Goal: Task Accomplishment & Management: Use online tool/utility

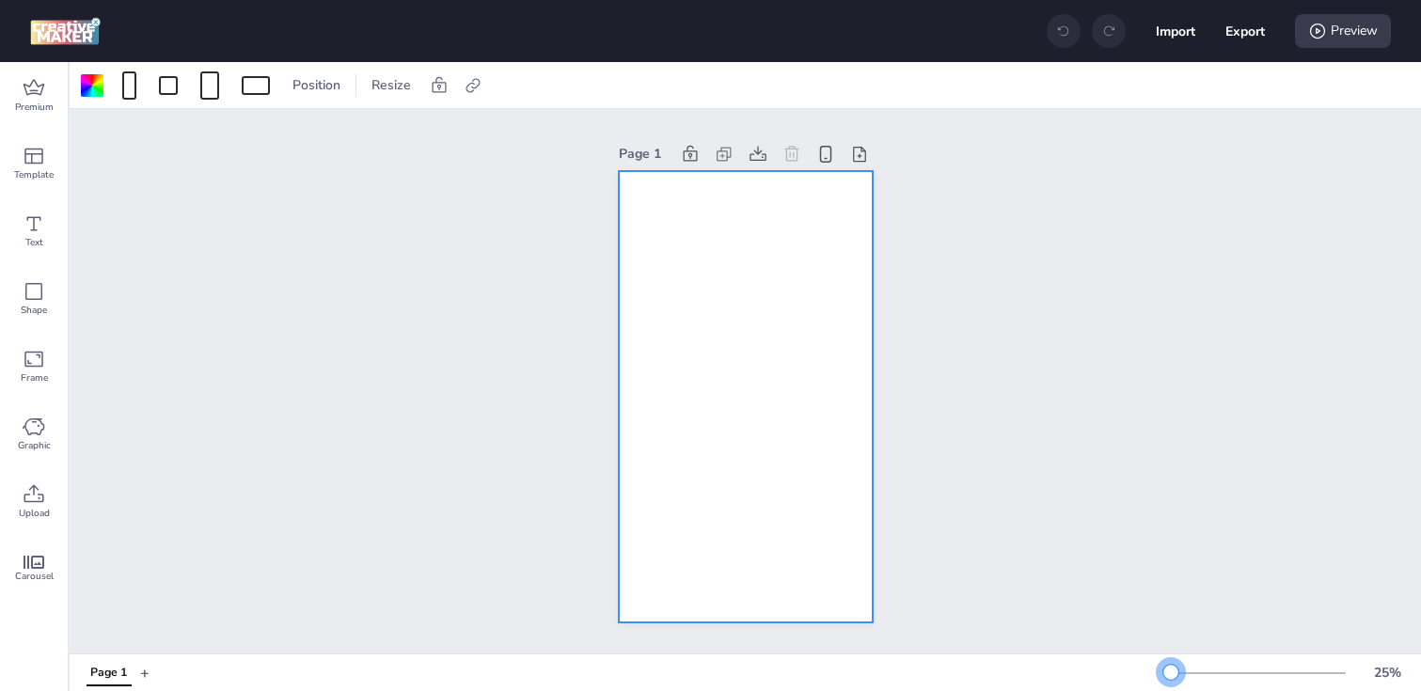
drag, startPoint x: 1202, startPoint y: 669, endPoint x: 1171, endPoint y: 672, distance: 31.2
click at [1171, 672] on div at bounding box center [1171, 672] width 15 height 15
click at [134, 87] on div at bounding box center [129, 85] width 14 height 28
click at [124, 177] on button "1080 x 1920 px" at bounding box center [119, 164] width 94 height 27
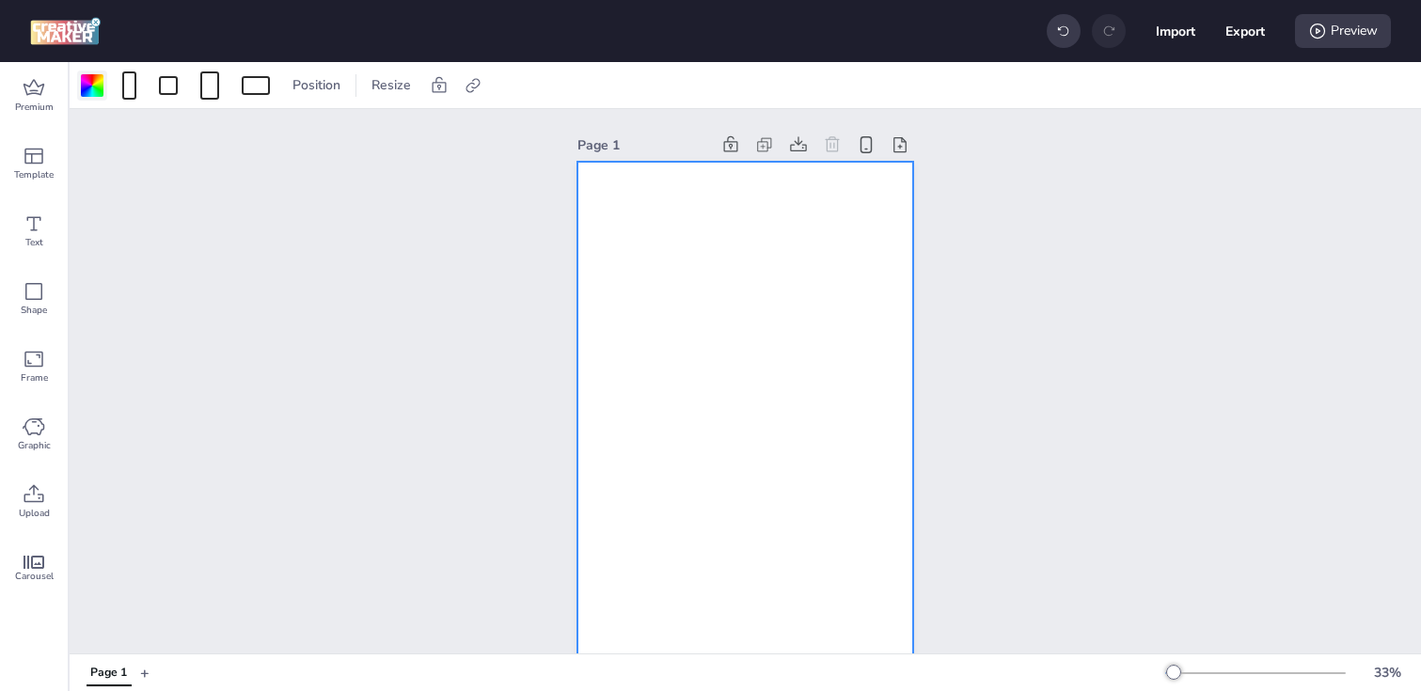
click at [100, 87] on div at bounding box center [92, 85] width 23 height 23
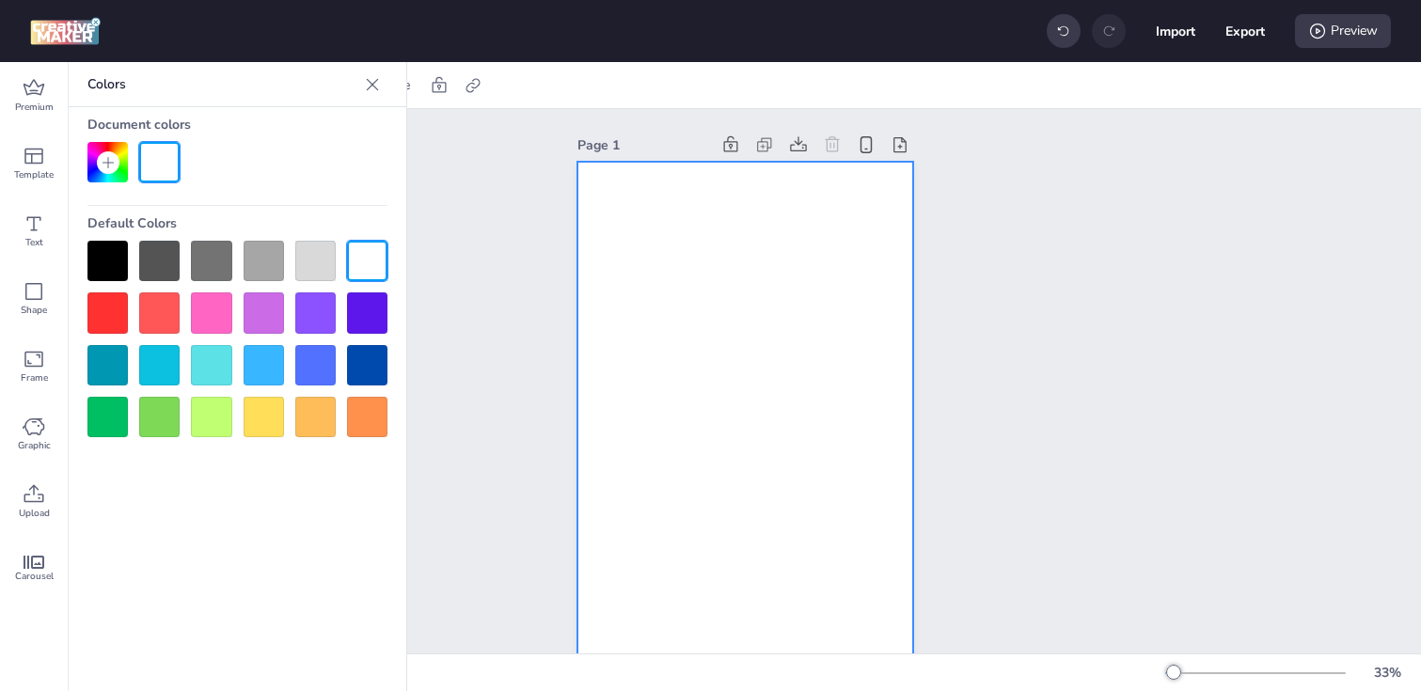
click at [102, 268] on div at bounding box center [107, 261] width 40 height 40
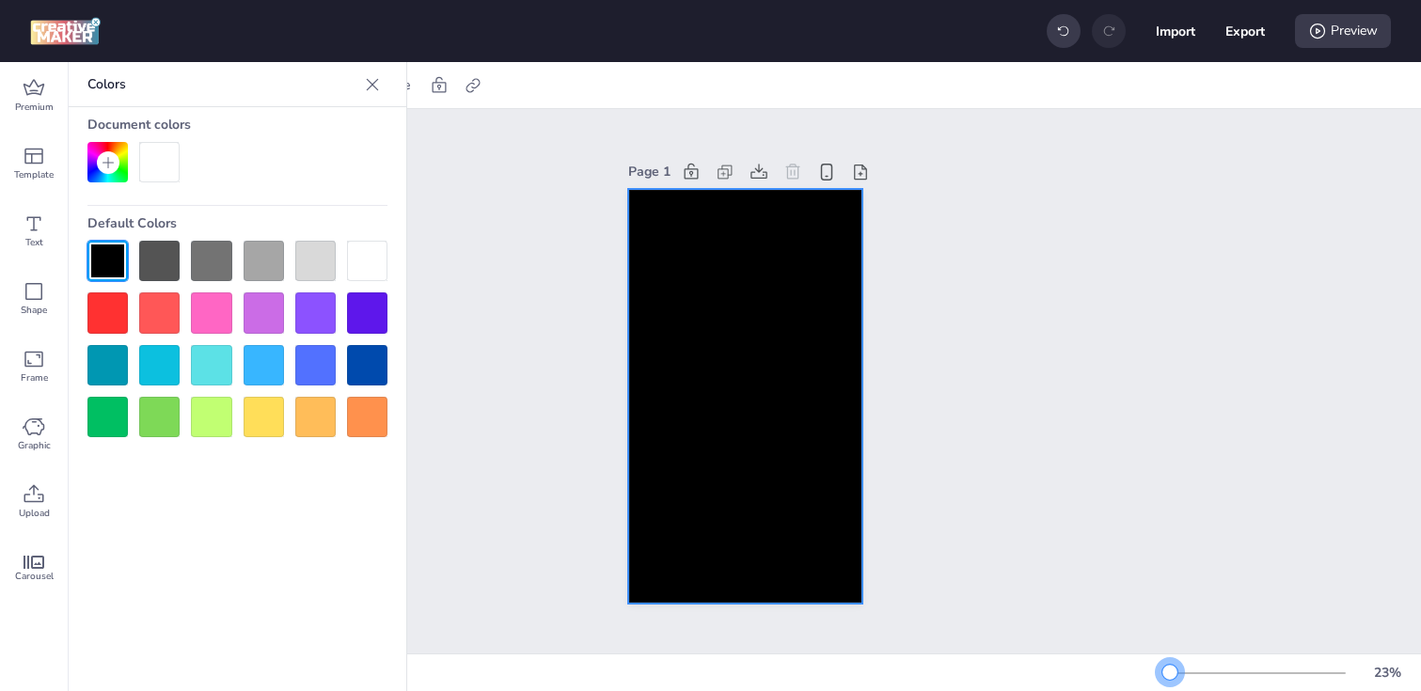
click at [1170, 671] on div at bounding box center [1170, 672] width 15 height 15
click at [754, 396] on div at bounding box center [744, 397] width 233 height 416
click at [477, 80] on icon at bounding box center [473, 85] width 19 height 19
click at [386, 131] on span "Activate hyperlink" at bounding box center [350, 133] width 104 height 20
click at [286, 135] on input "Activate hyperlink" at bounding box center [280, 141] width 12 height 12
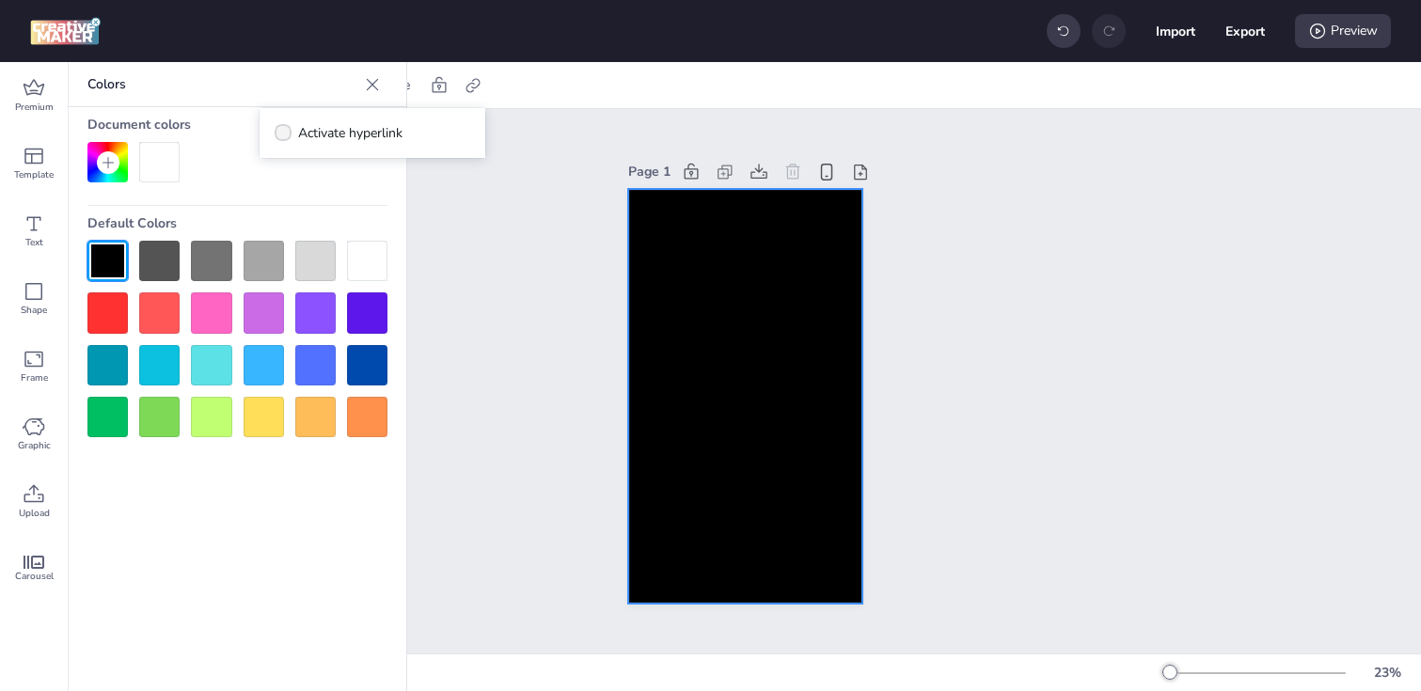
checkbox input "true"
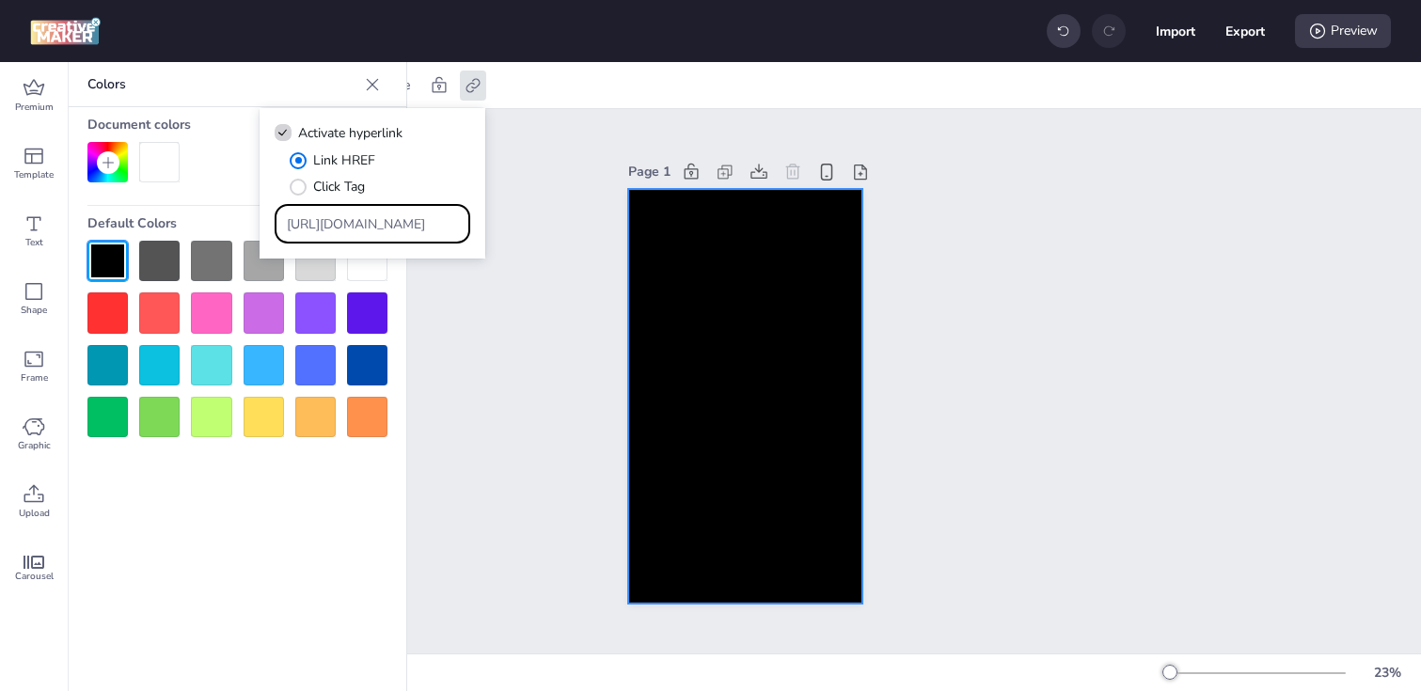
drag, startPoint x: 427, startPoint y: 227, endPoint x: 231, endPoint y: 228, distance: 195.7
click at [231, 227] on body "Import Export Preview Premium Template Text Shape Frame Graphic Upload Carousel…" at bounding box center [710, 345] width 1421 height 691
paste input "[DOMAIN_NAME]/ddm/trackclk/N1153284.3464950WORTISE/B33894122.426687995;dc_trk_a…"
type input "https://[DOMAIN_NAME]/ddm/trackclk/N1153284.3464950WORTISE/B33894122.426687995;…"
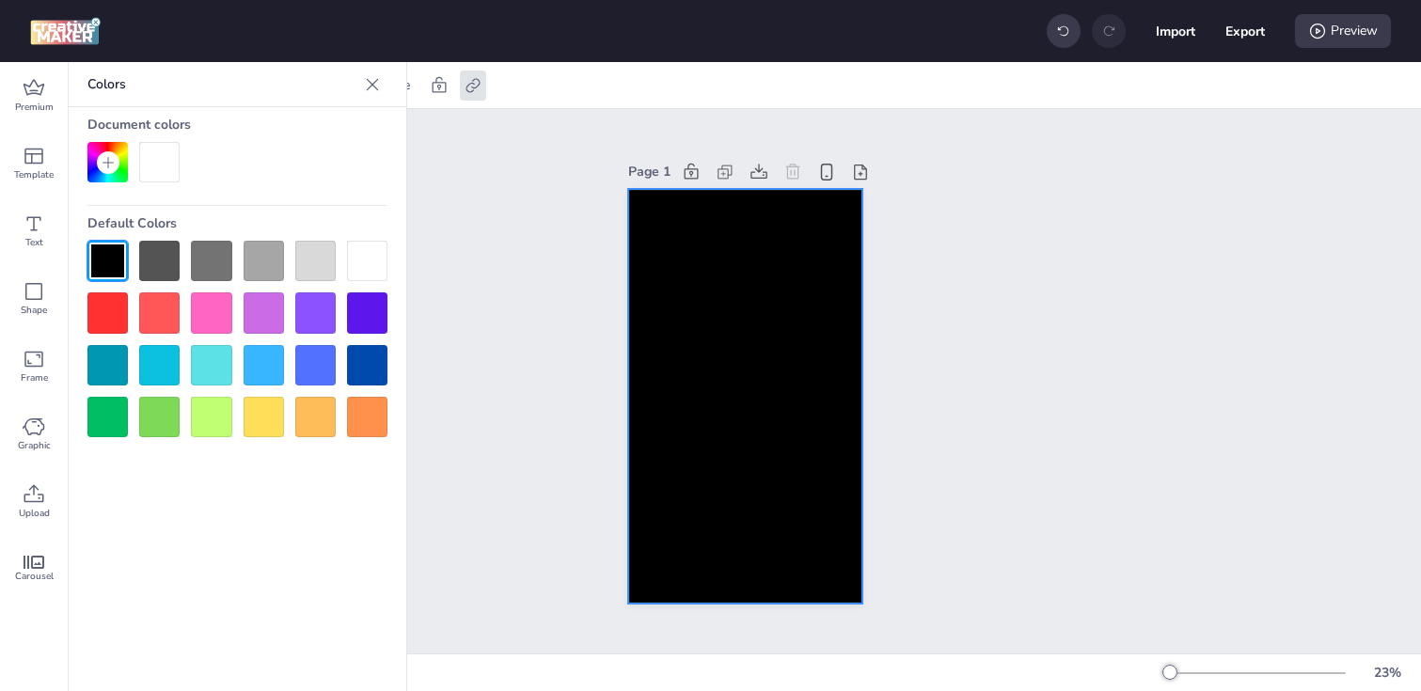
click at [464, 379] on div "Page 1" at bounding box center [746, 381] width 1352 height 545
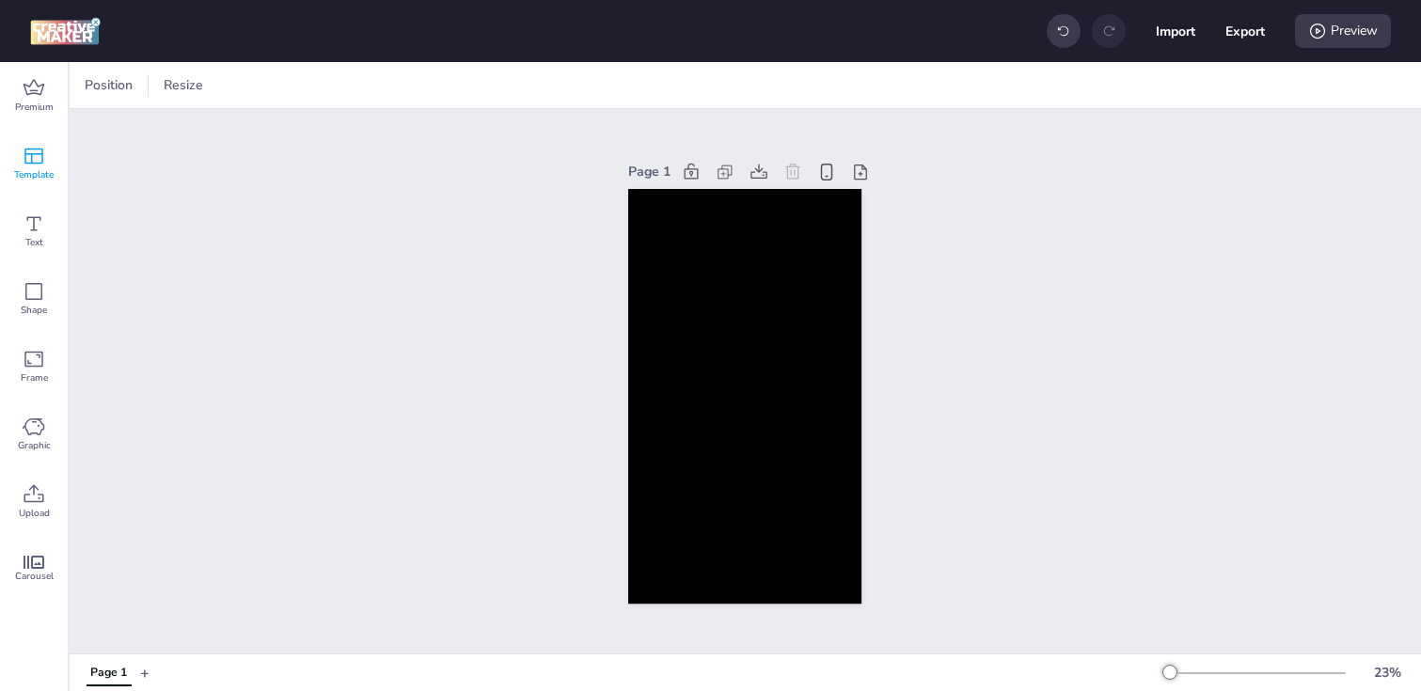
click at [26, 164] on icon at bounding box center [33, 157] width 19 height 16
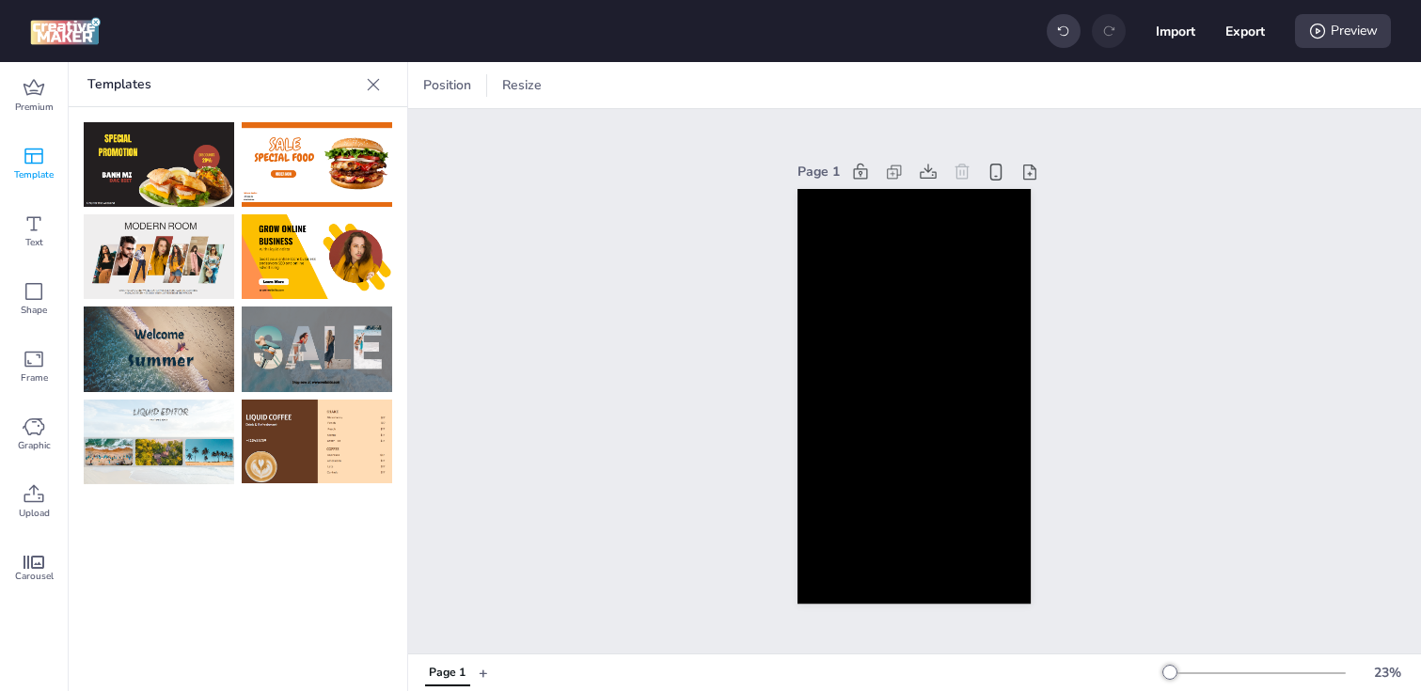
click at [375, 90] on icon at bounding box center [373, 84] width 19 height 19
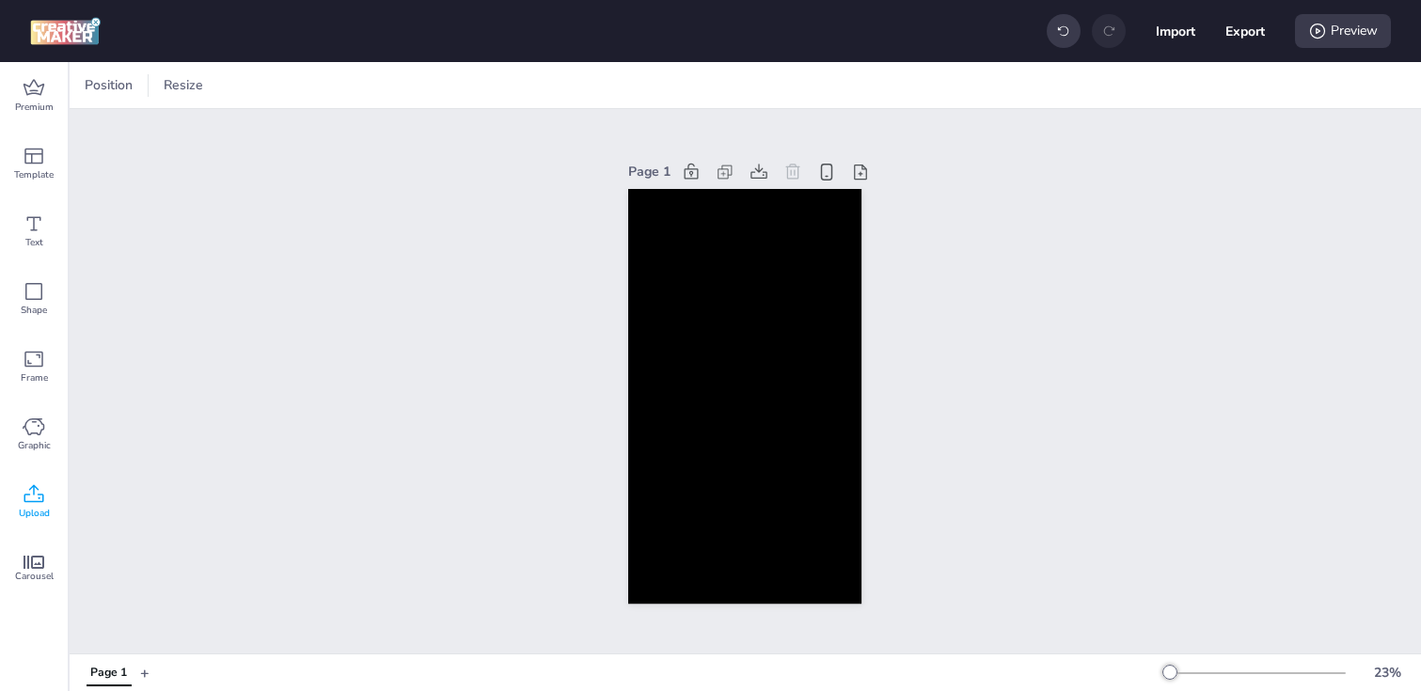
click at [39, 491] on icon at bounding box center [34, 495] width 23 height 23
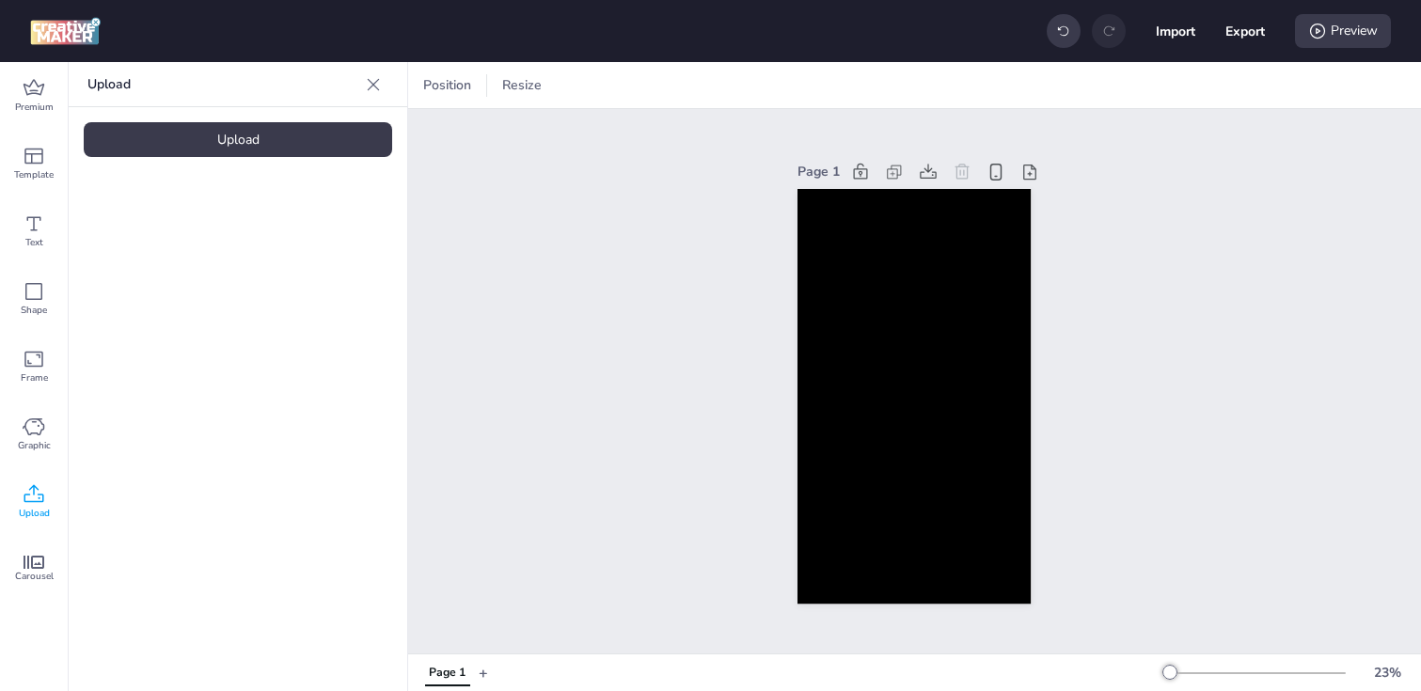
click at [246, 145] on div "Upload" at bounding box center [238, 139] width 309 height 35
click at [312, 135] on div "Upload" at bounding box center [238, 139] width 309 height 35
click at [158, 264] on img at bounding box center [159, 263] width 115 height 20
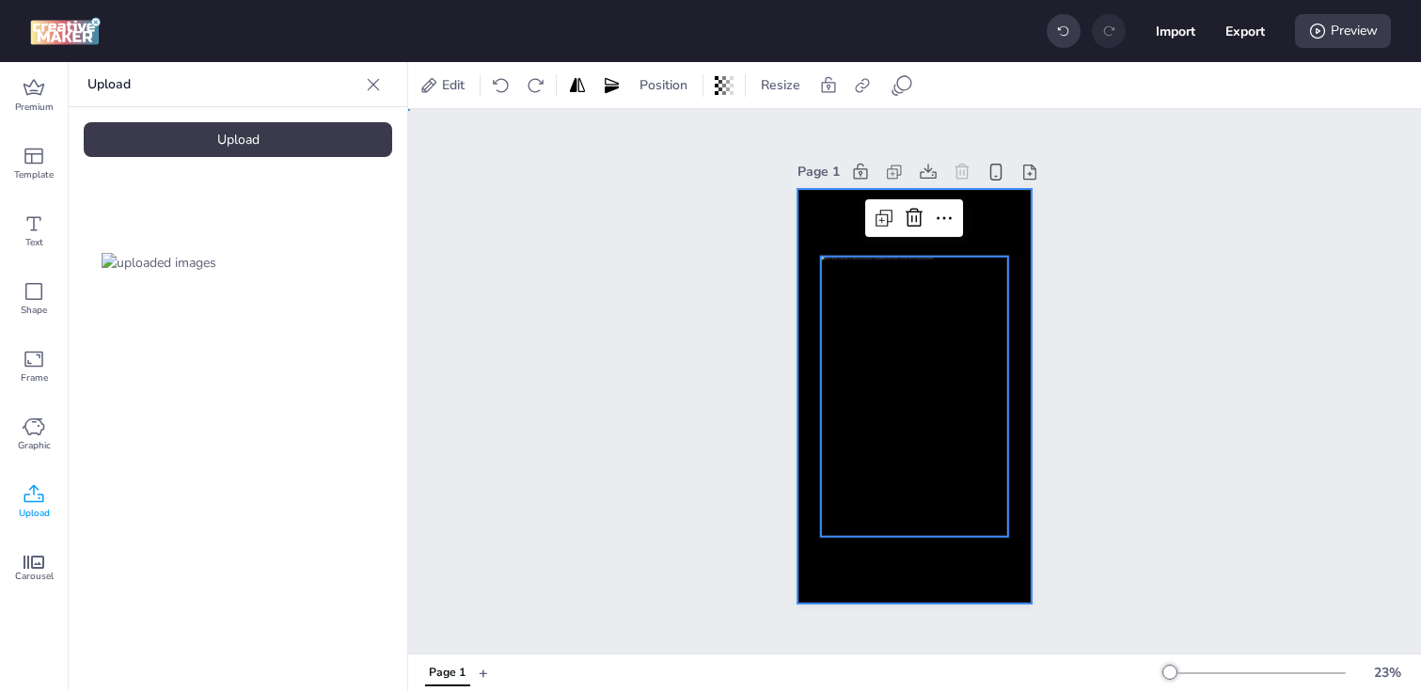
click at [857, 237] on div at bounding box center [914, 397] width 233 height 416
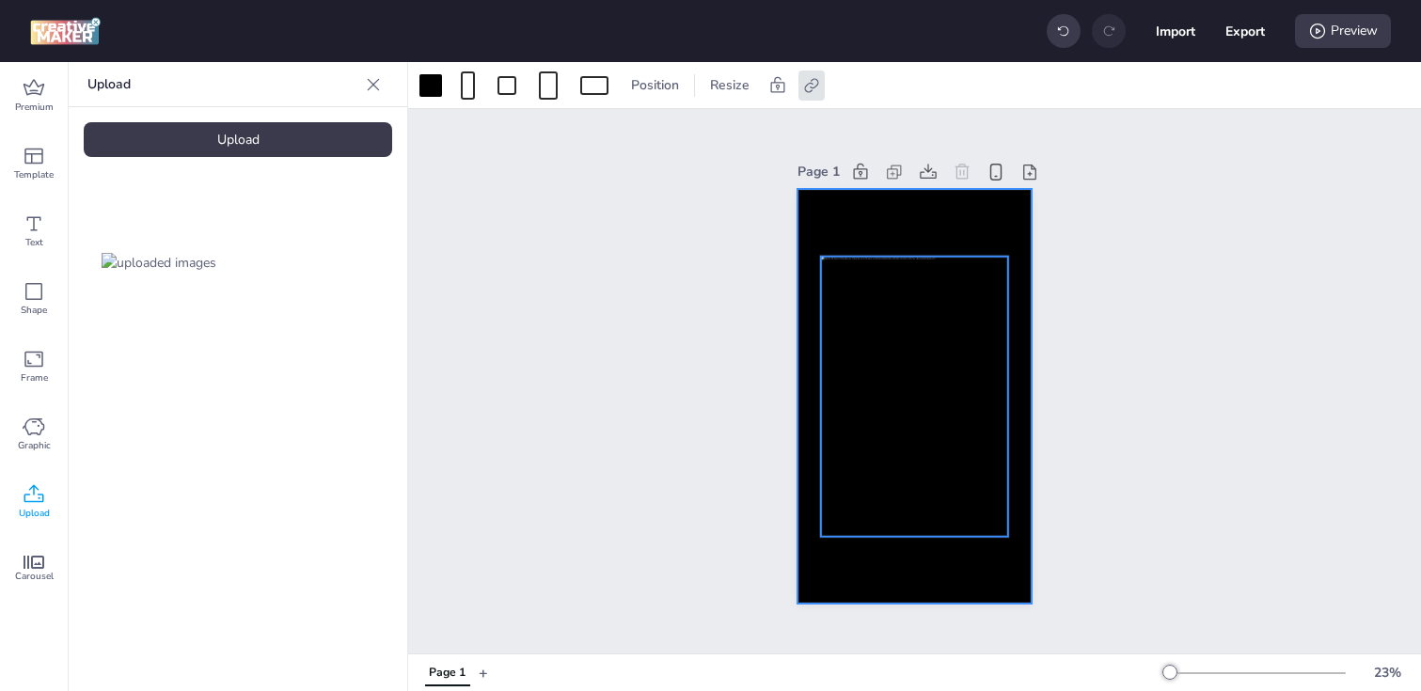
click at [842, 299] on div at bounding box center [914, 396] width 187 height 280
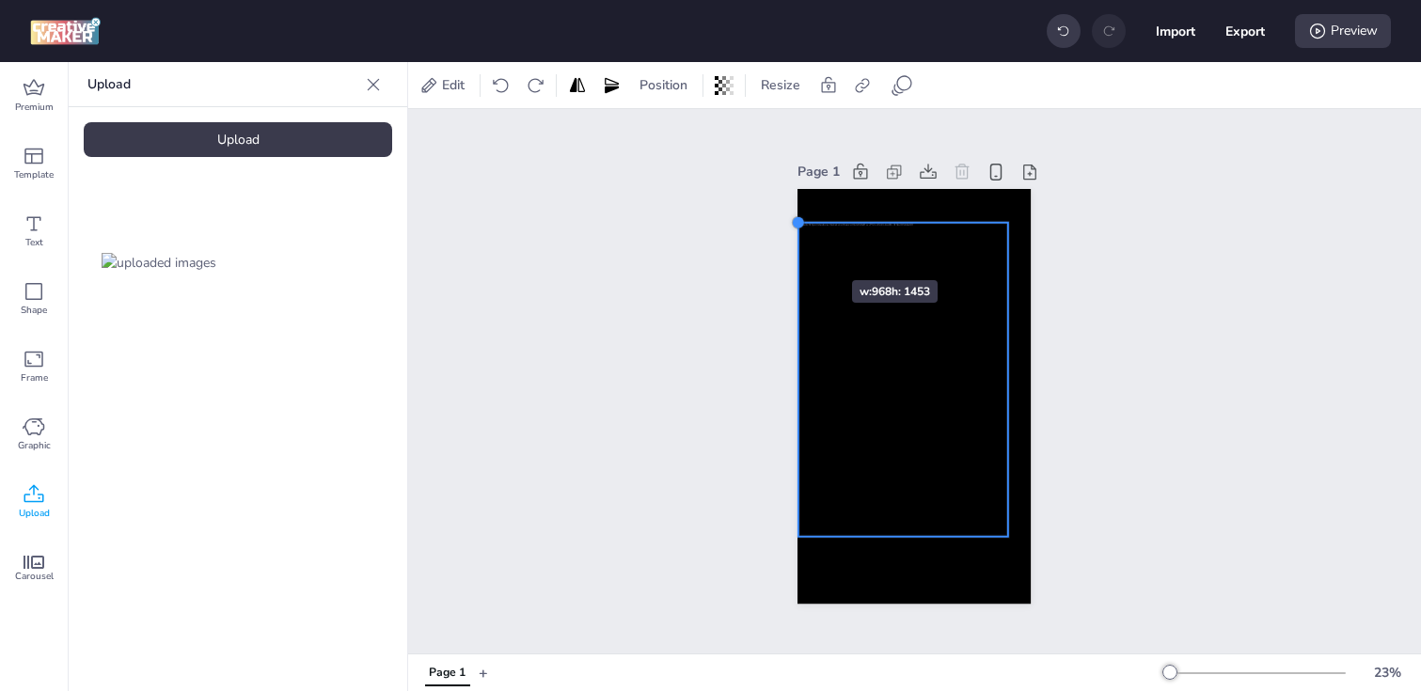
drag, startPoint x: 818, startPoint y: 256, endPoint x: 796, endPoint y: 246, distance: 24.5
click at [796, 246] on div "Page 1" at bounding box center [914, 381] width 339 height 491
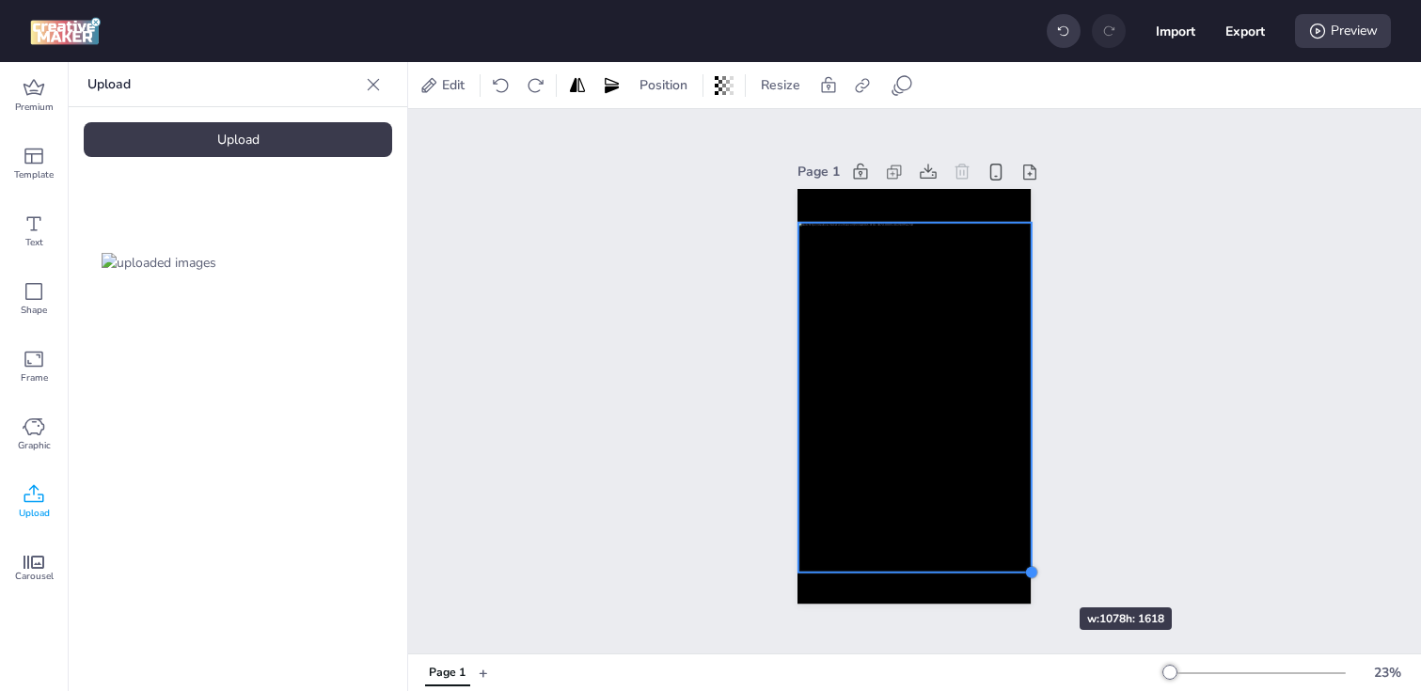
drag, startPoint x: 1005, startPoint y: 538, endPoint x: 1024, endPoint y: 574, distance: 40.4
click at [1024, 574] on div at bounding box center [914, 397] width 233 height 416
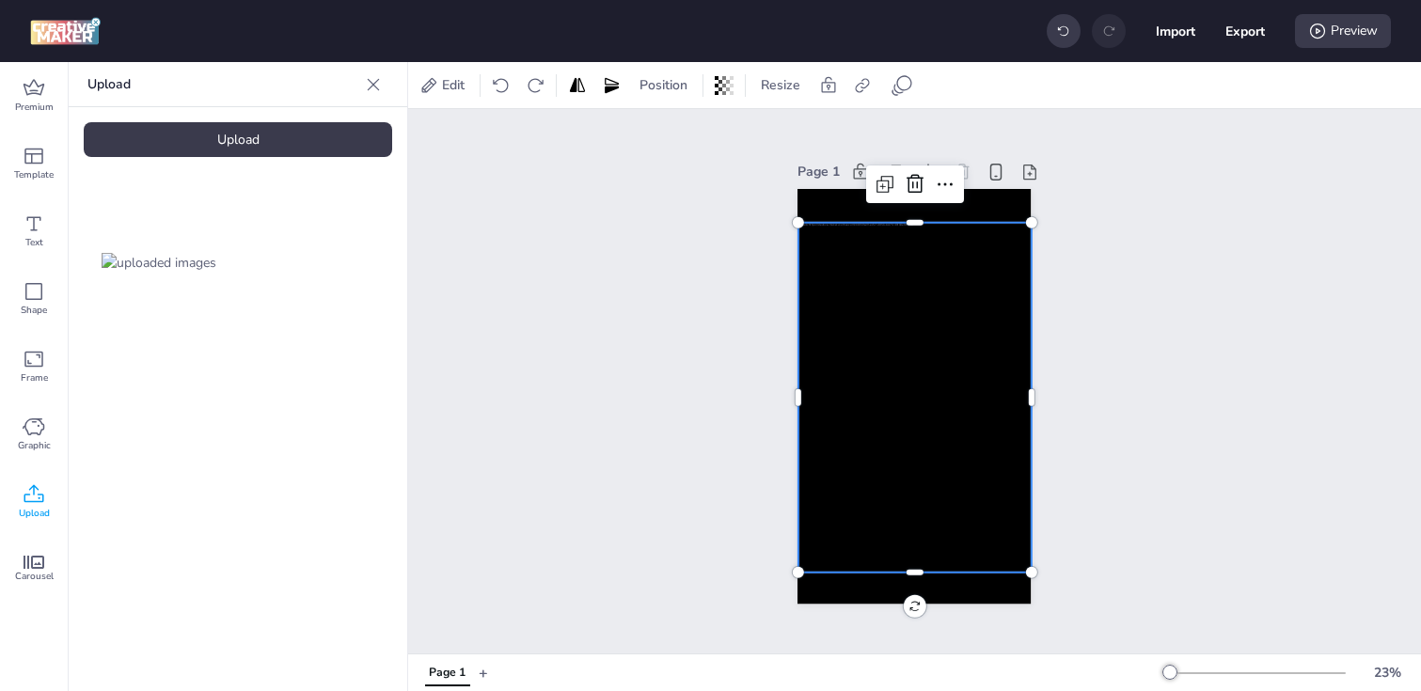
click at [945, 483] on div at bounding box center [915, 397] width 233 height 350
click at [855, 84] on icon at bounding box center [862, 85] width 19 height 19
click at [749, 132] on span "Activate hyperlink" at bounding box center [741, 133] width 104 height 20
click at [676, 135] on input "Activate hyperlink" at bounding box center [670, 141] width 12 height 12
checkbox input "true"
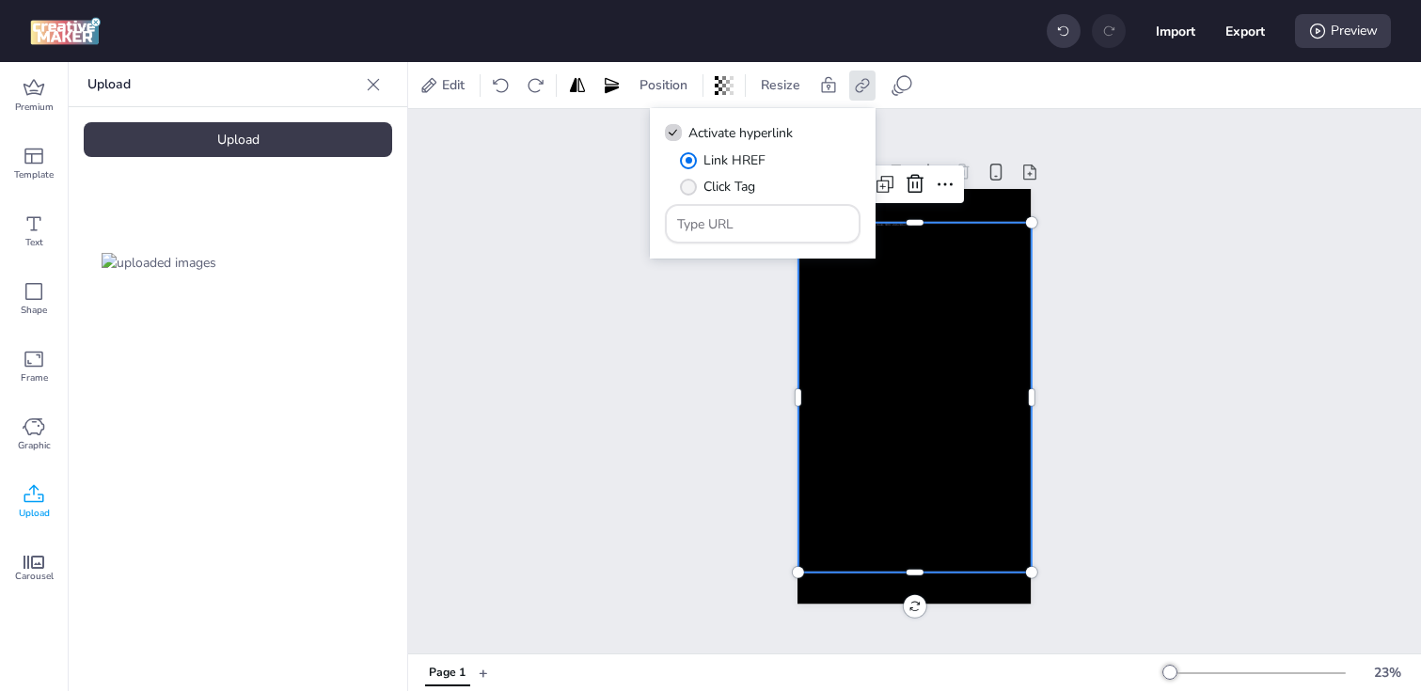
click at [682, 187] on span "" at bounding box center [688, 187] width 17 height 17
click at [682, 188] on input "Click Tag" at bounding box center [685, 194] width 12 height 12
radio input "true"
click at [753, 223] on input "Type URL" at bounding box center [763, 224] width 172 height 20
paste input "https://[DOMAIN_NAME]/ddm/trackclk/N1153284.3464950WORTISE/B33894122.426687995;…"
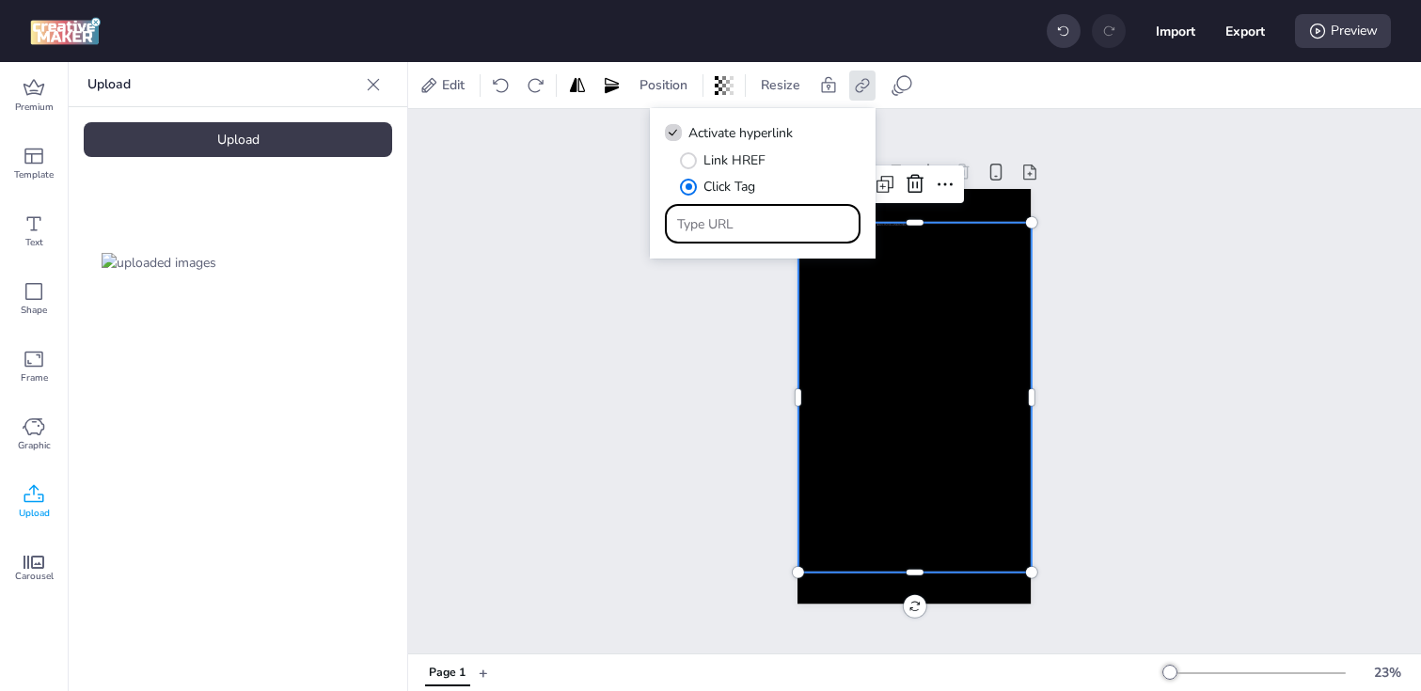
type input "https://[DOMAIN_NAME]/ddm/trackclk/N1153284.3464950WORTISE/B33894122.426687995;…"
drag, startPoint x: 749, startPoint y: 220, endPoint x: 588, endPoint y: 218, distance: 160.9
click at [588, 219] on body "Import Export Preview Premium Template Text Shape Frame Graphic Upload Carousel…" at bounding box center [710, 345] width 1421 height 691
click at [630, 345] on div "Page 1" at bounding box center [914, 381] width 1013 height 545
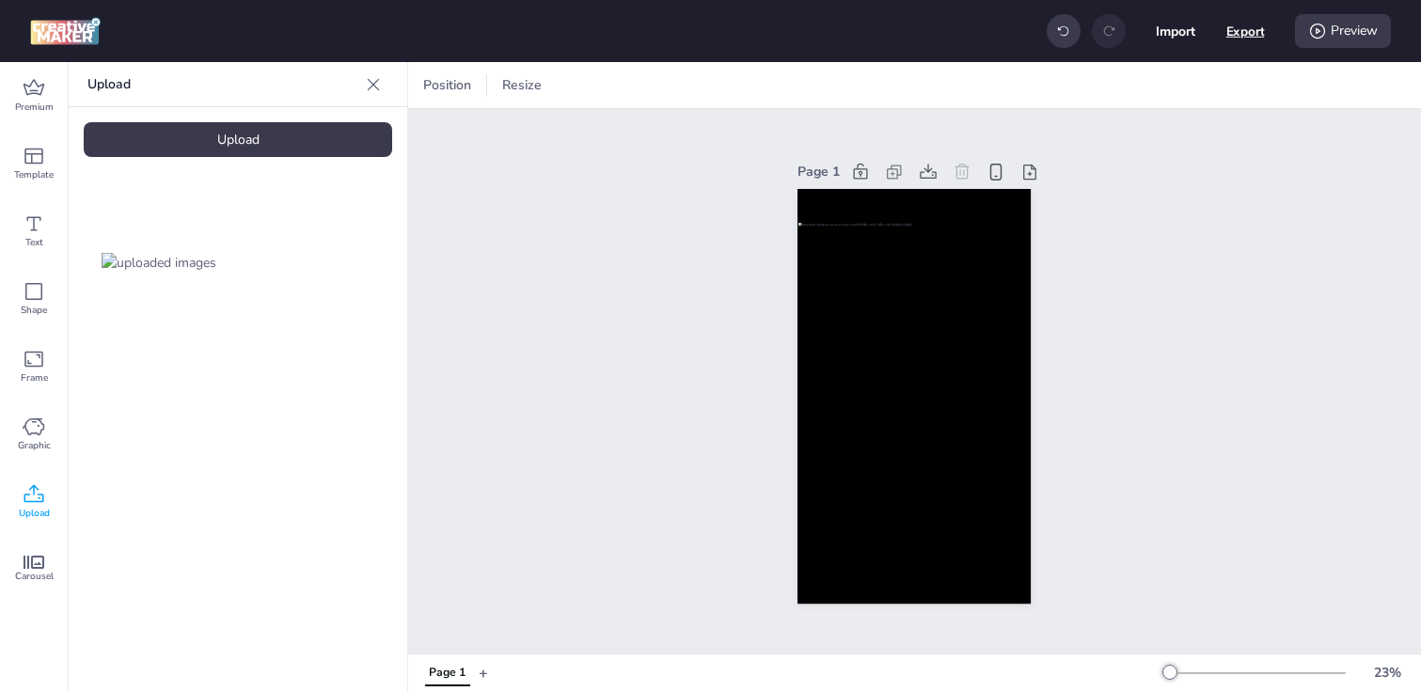
click at [1238, 35] on button "Export" at bounding box center [1246, 31] width 39 height 39
select select "html"
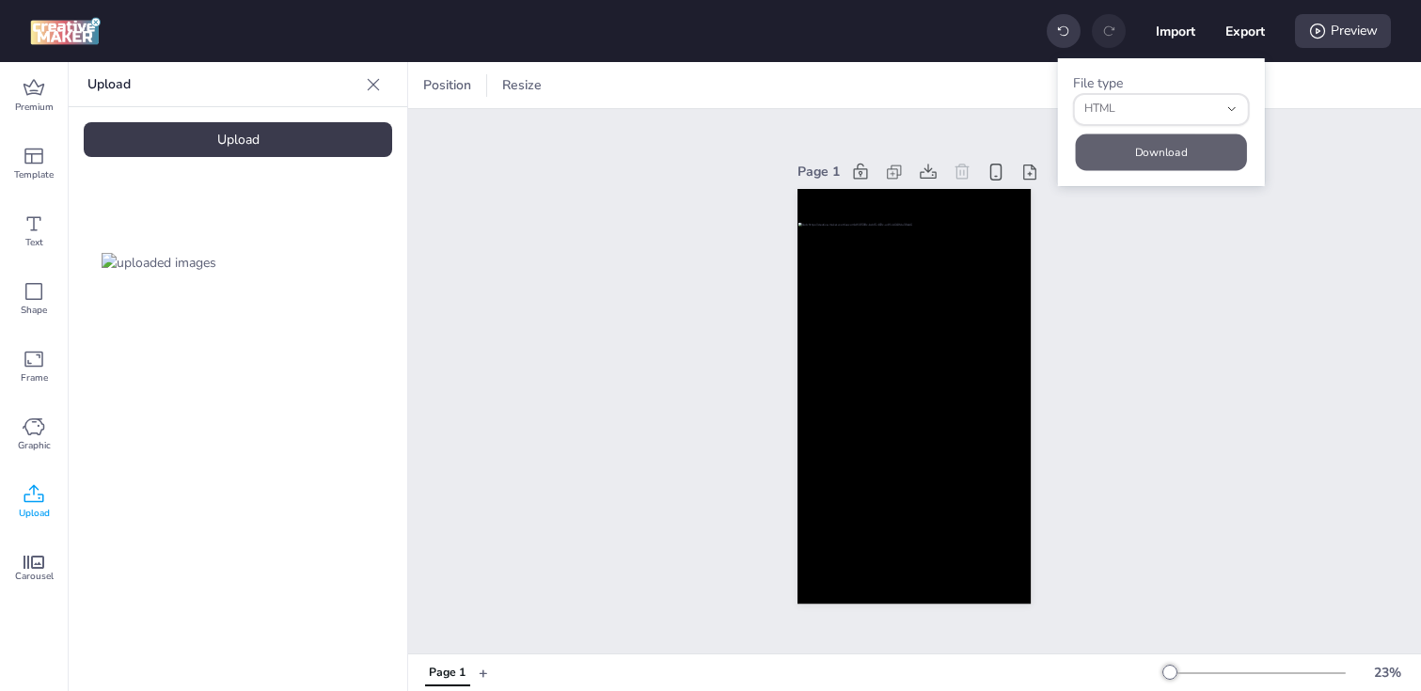
click at [1148, 144] on button "Download" at bounding box center [1161, 152] width 171 height 37
click at [155, 272] on img at bounding box center [159, 263] width 115 height 20
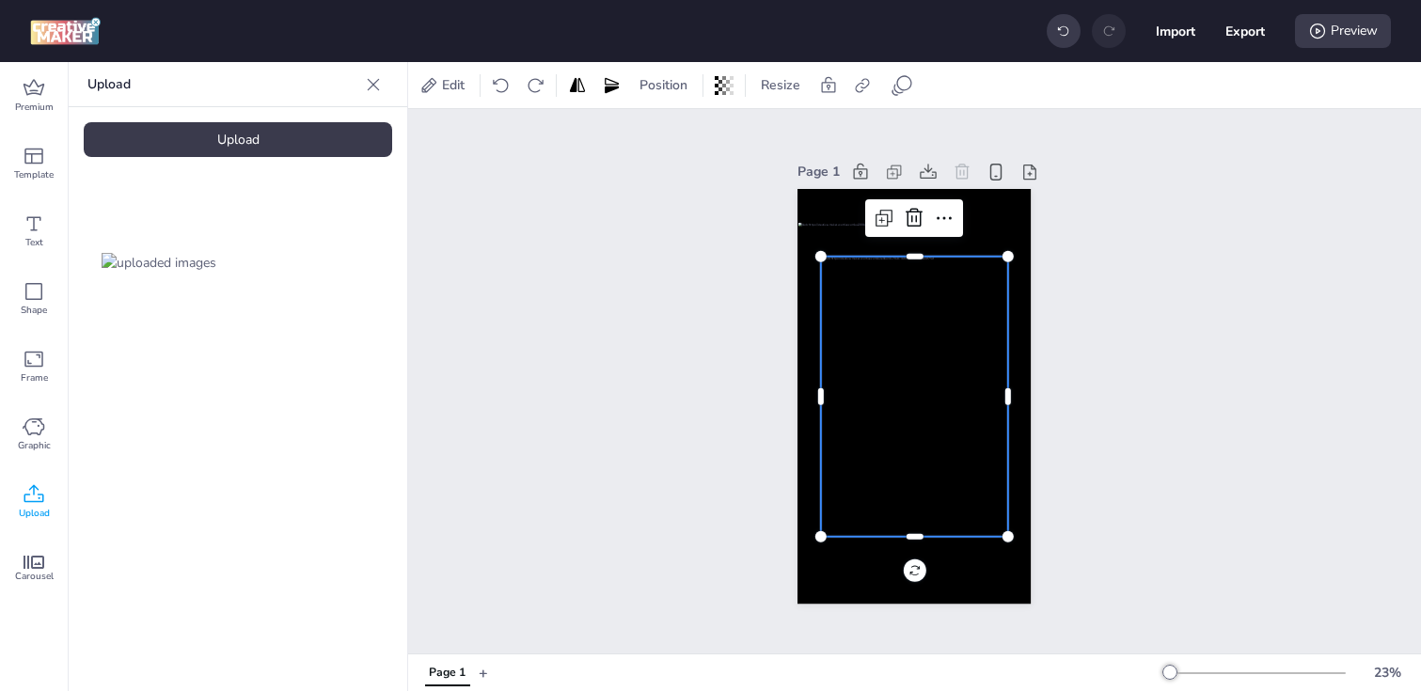
click at [865, 363] on div at bounding box center [914, 396] width 187 height 280
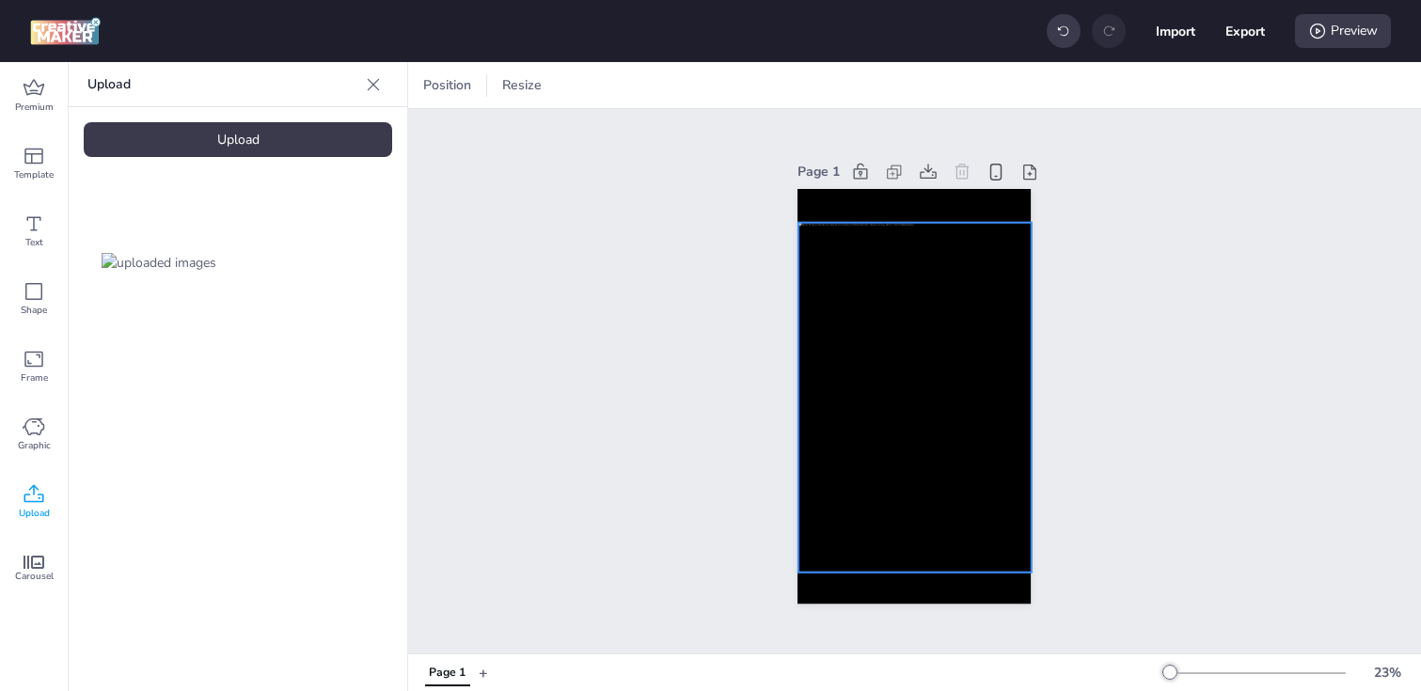
click at [865, 363] on div at bounding box center [915, 397] width 233 height 350
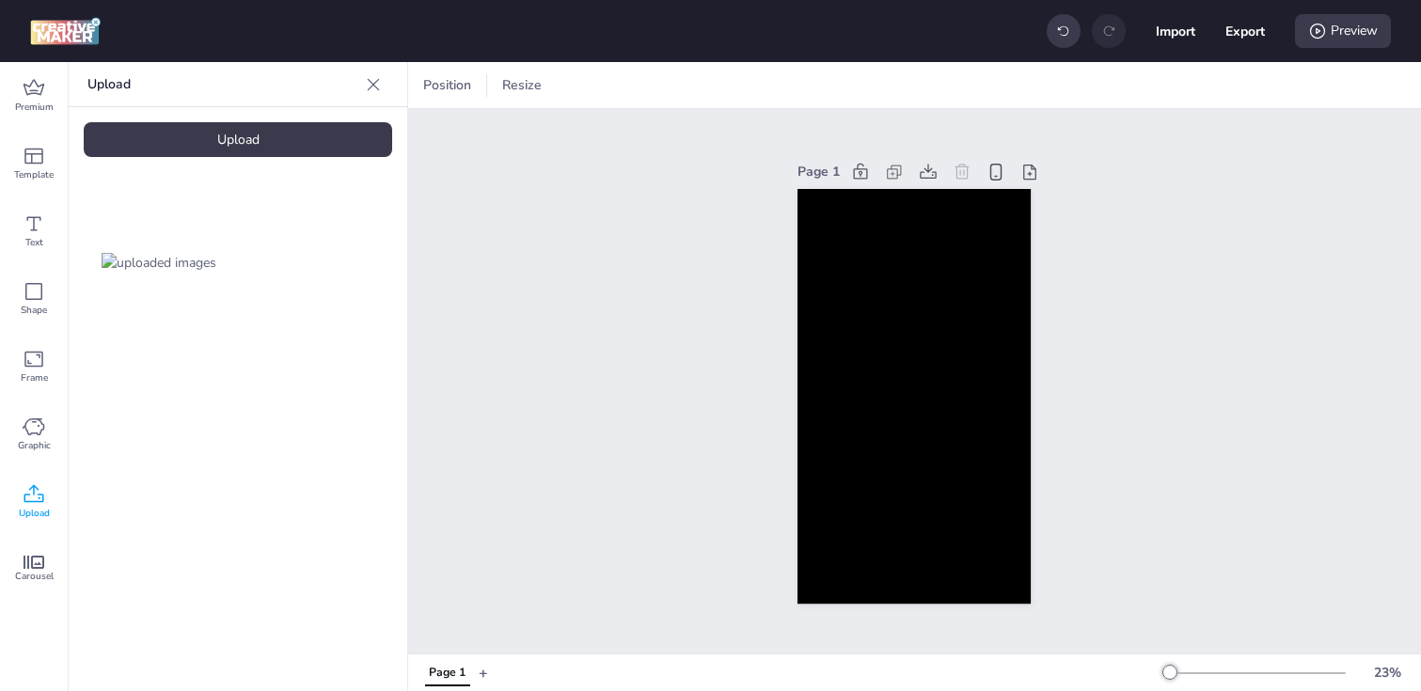
click at [217, 147] on div "Upload" at bounding box center [238, 139] width 309 height 35
click at [313, 273] on img at bounding box center [317, 263] width 115 height 20
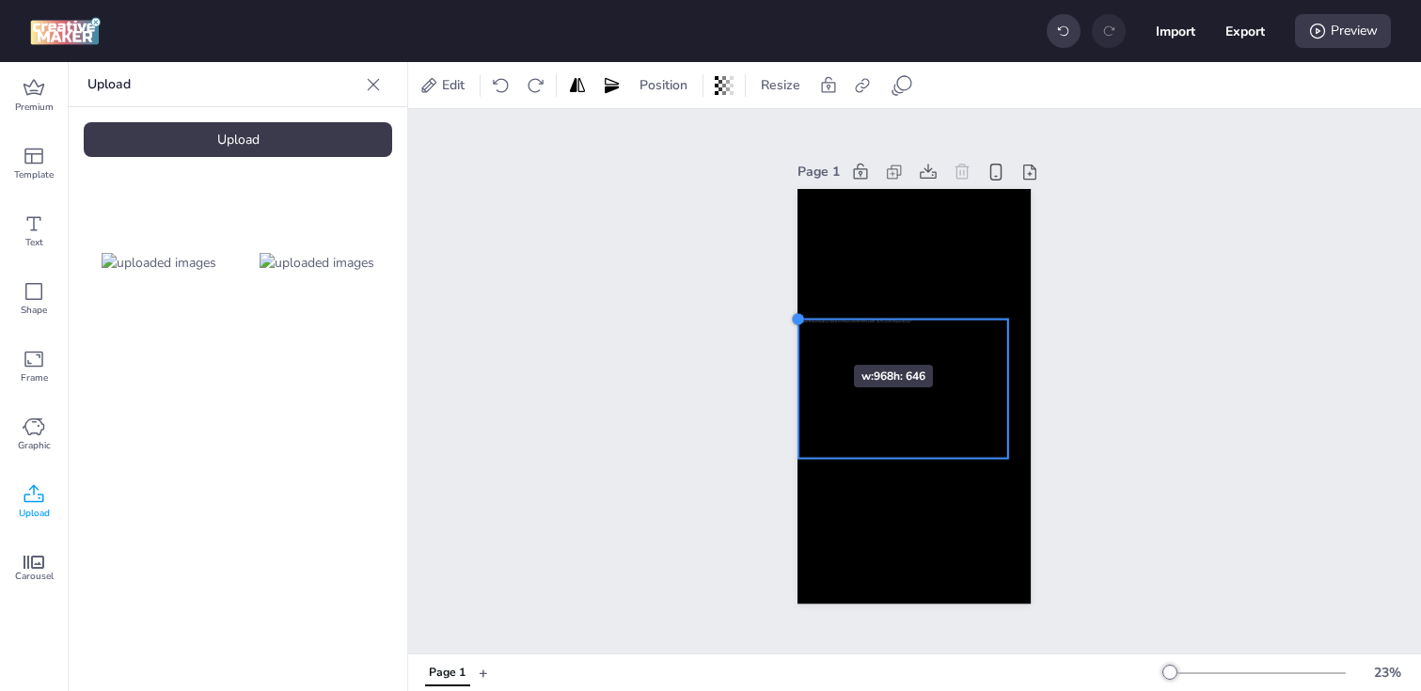
drag, startPoint x: 820, startPoint y: 333, endPoint x: 798, endPoint y: 331, distance: 22.7
click at [798, 331] on div at bounding box center [914, 397] width 233 height 416
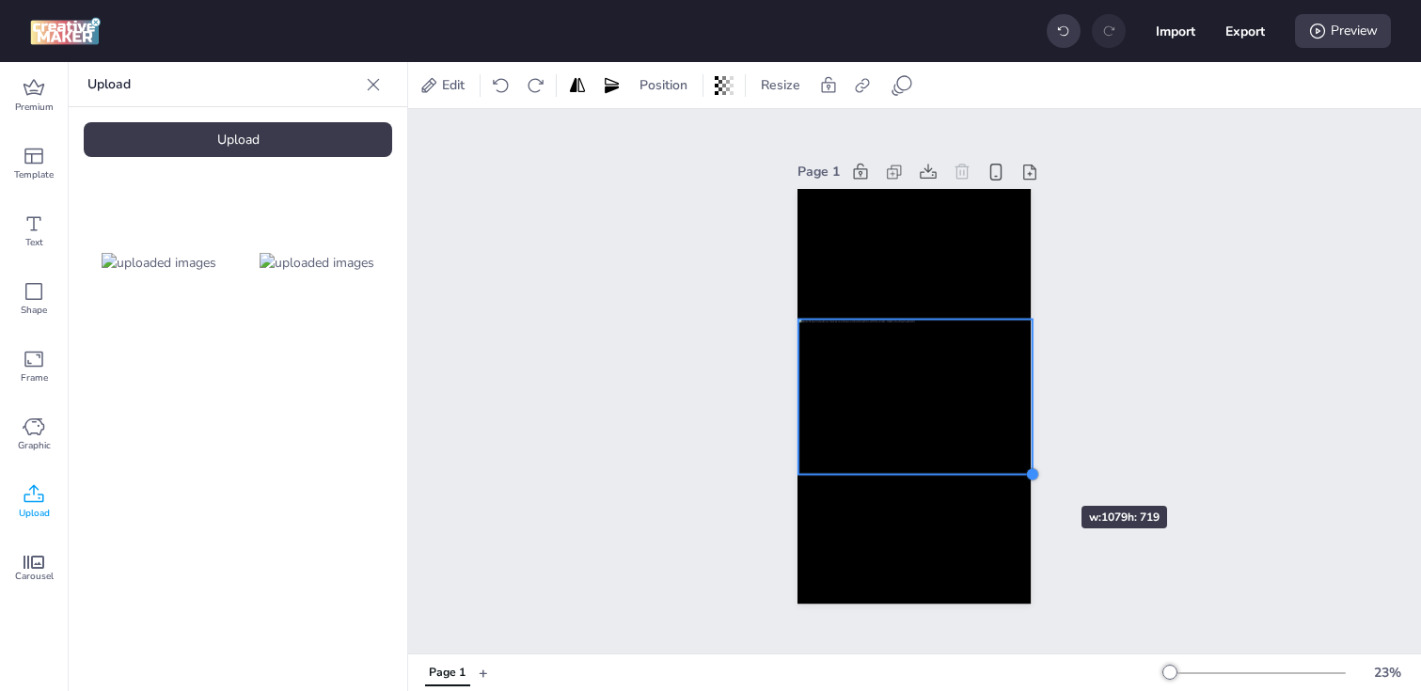
drag, startPoint x: 1006, startPoint y: 456, endPoint x: 1025, endPoint y: 472, distance: 25.4
click at [1025, 472] on div at bounding box center [1031, 475] width 15 height 15
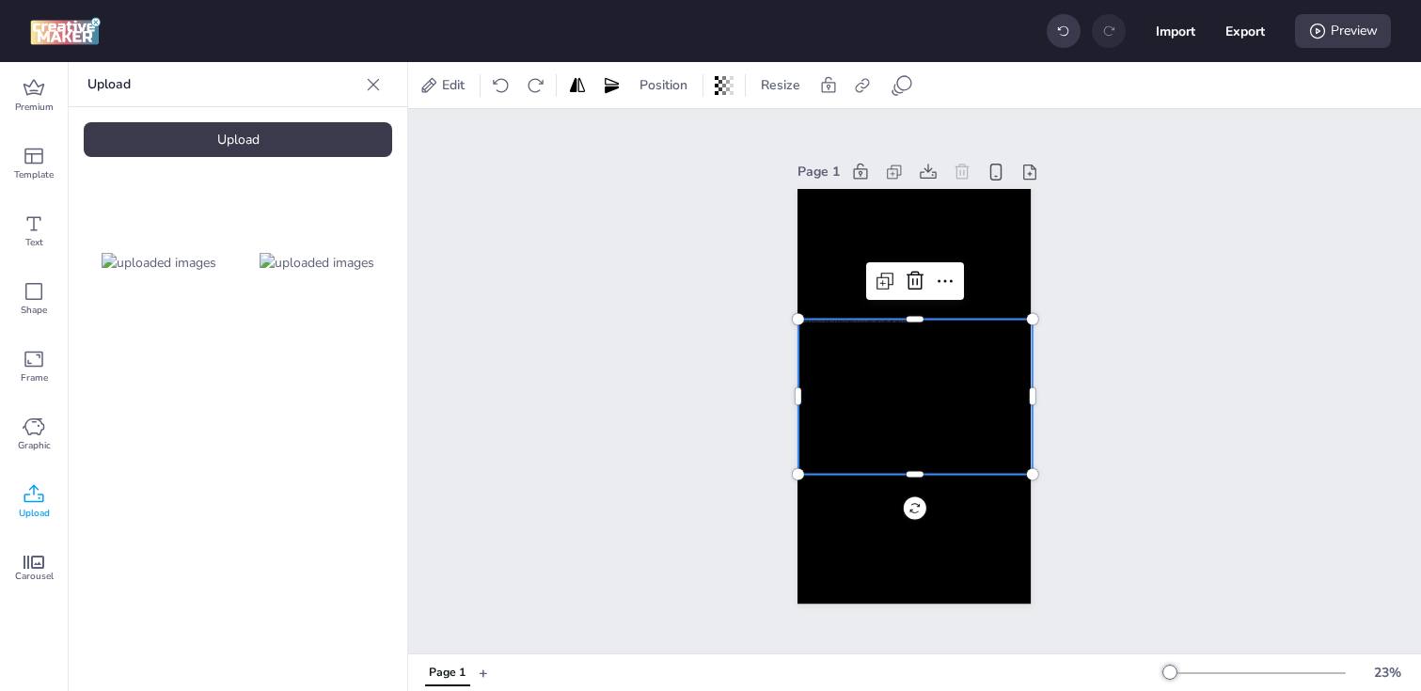
click at [955, 428] on div at bounding box center [915, 396] width 233 height 155
click at [857, 79] on icon at bounding box center [862, 85] width 19 height 19
click at [704, 137] on span "Activate hyperlink" at bounding box center [741, 133] width 104 height 20
click at [676, 137] on input "Activate hyperlink" at bounding box center [670, 141] width 12 height 12
checkbox input "true"
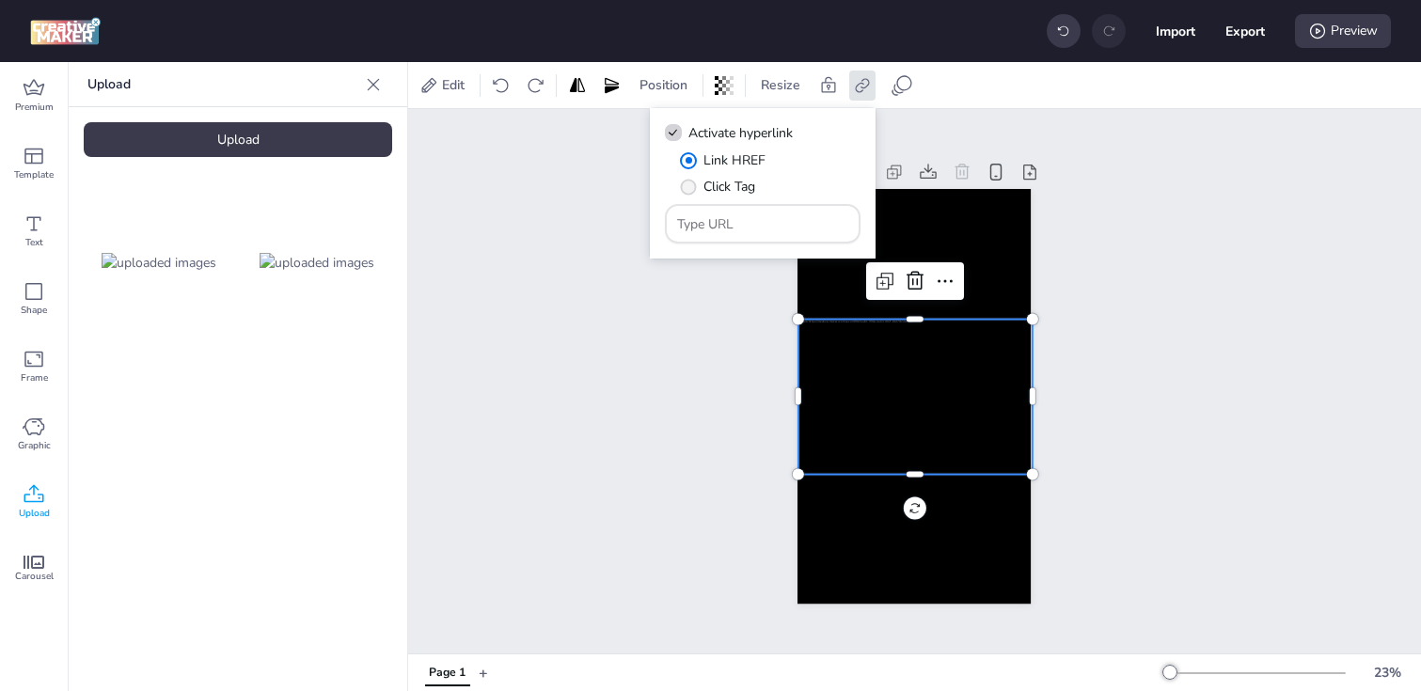
click at [702, 190] on label "Click Tag" at bounding box center [718, 186] width 88 height 33
click at [691, 190] on input "Click Tag" at bounding box center [685, 194] width 12 height 12
radio input "true"
click at [728, 230] on input "Type URL" at bounding box center [763, 224] width 172 height 20
paste input "https://[DOMAIN_NAME]/ddm/trackclk/N1153284.3464950WORTISE/B33894122.426687995;…"
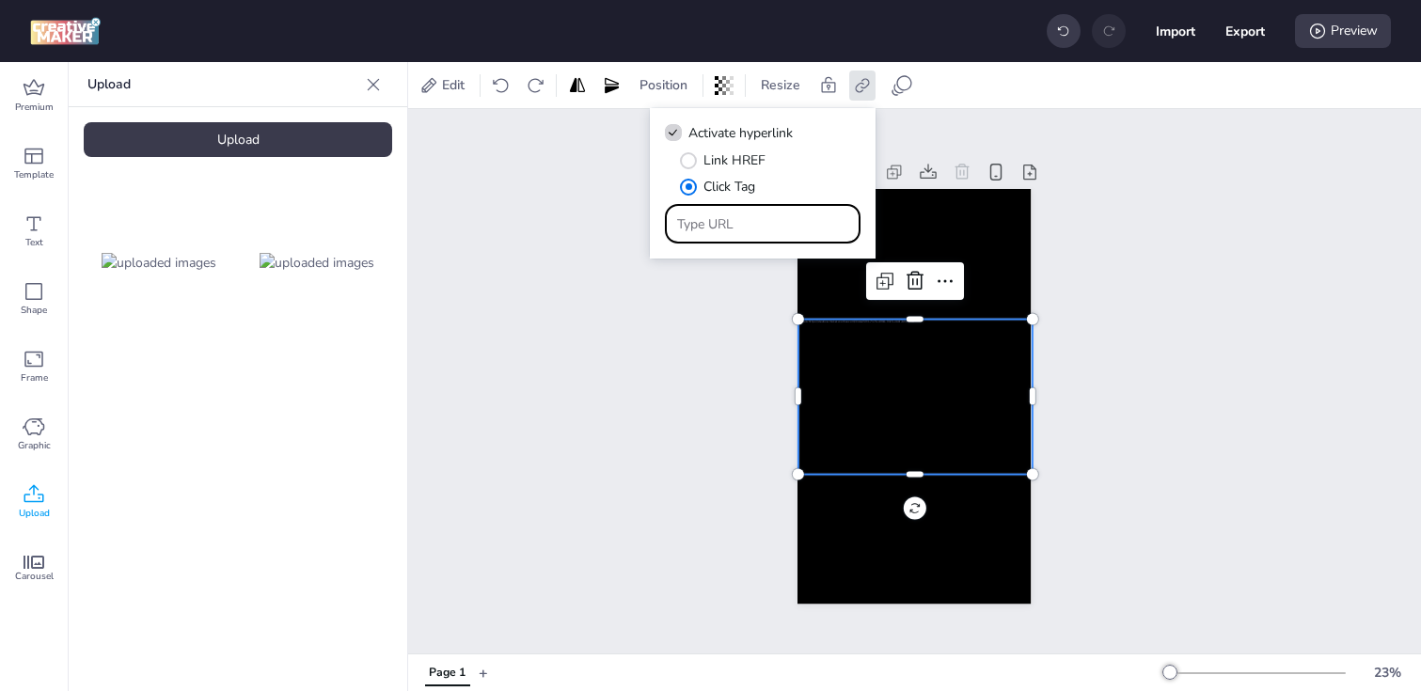
type input "https://[DOMAIN_NAME]/ddm/trackclk/N1153284.3464950WORTISE/B33894122.426687995;…"
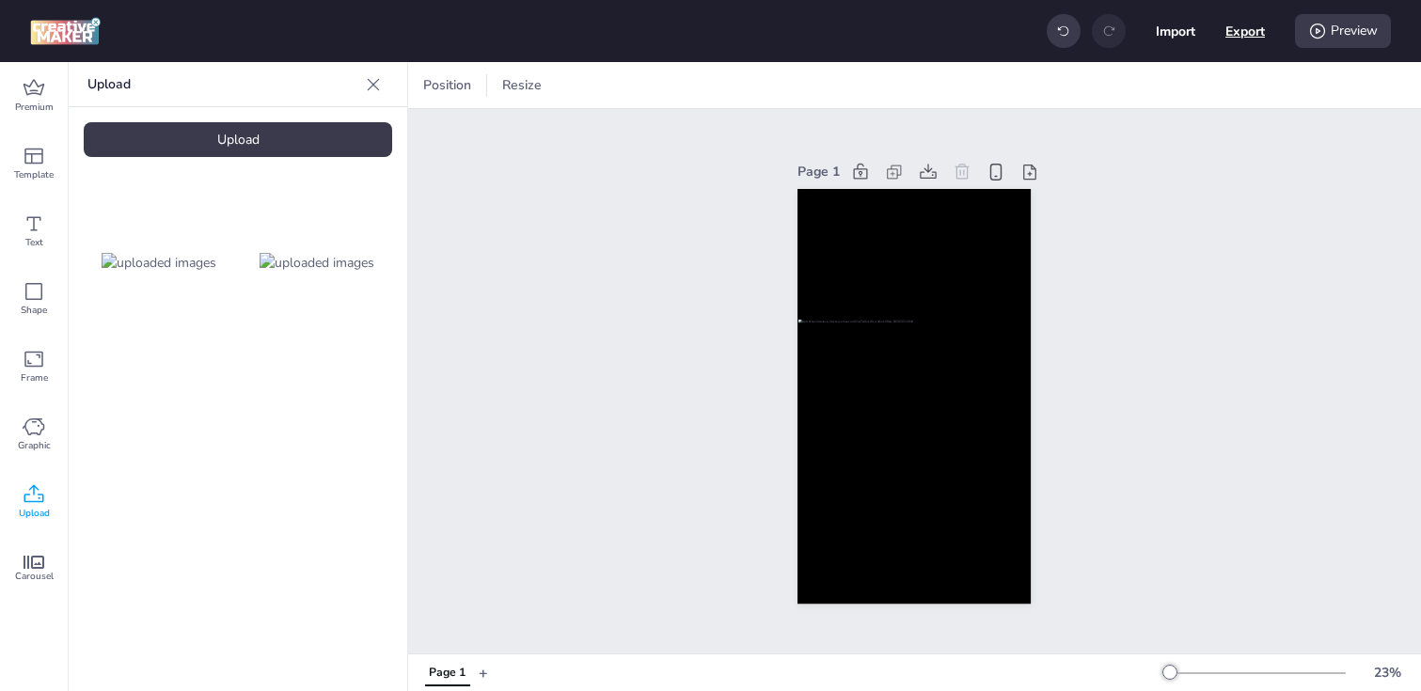
click at [1248, 38] on button "Export" at bounding box center [1246, 31] width 40 height 40
select select "html"
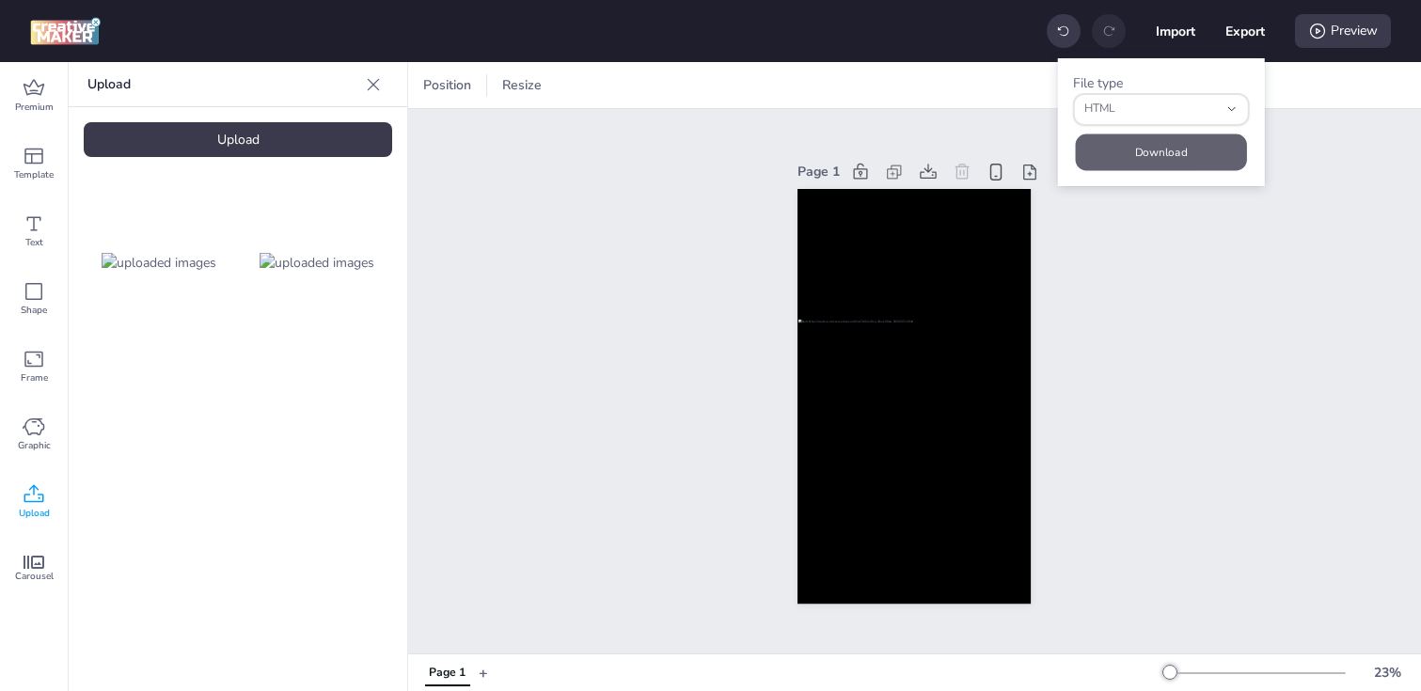
click at [1179, 134] on button "Download" at bounding box center [1161, 152] width 171 height 37
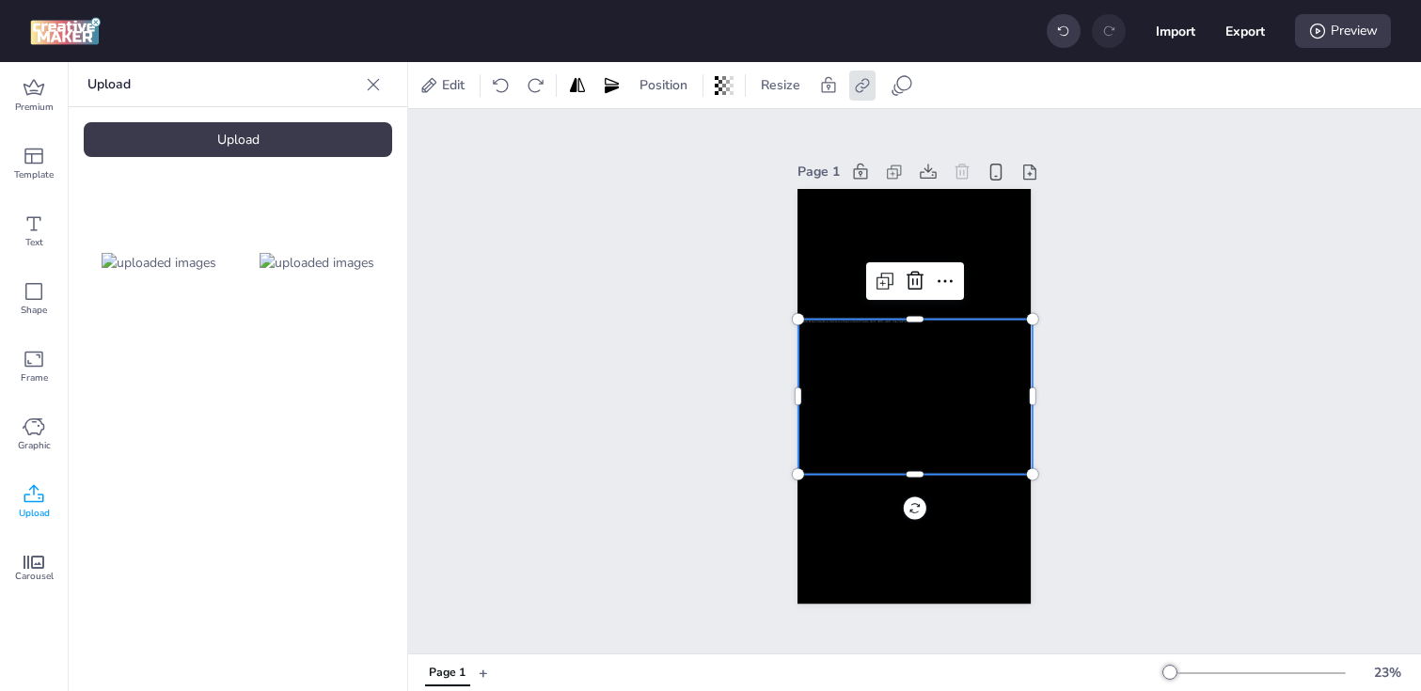
click at [862, 414] on div at bounding box center [915, 396] width 233 height 155
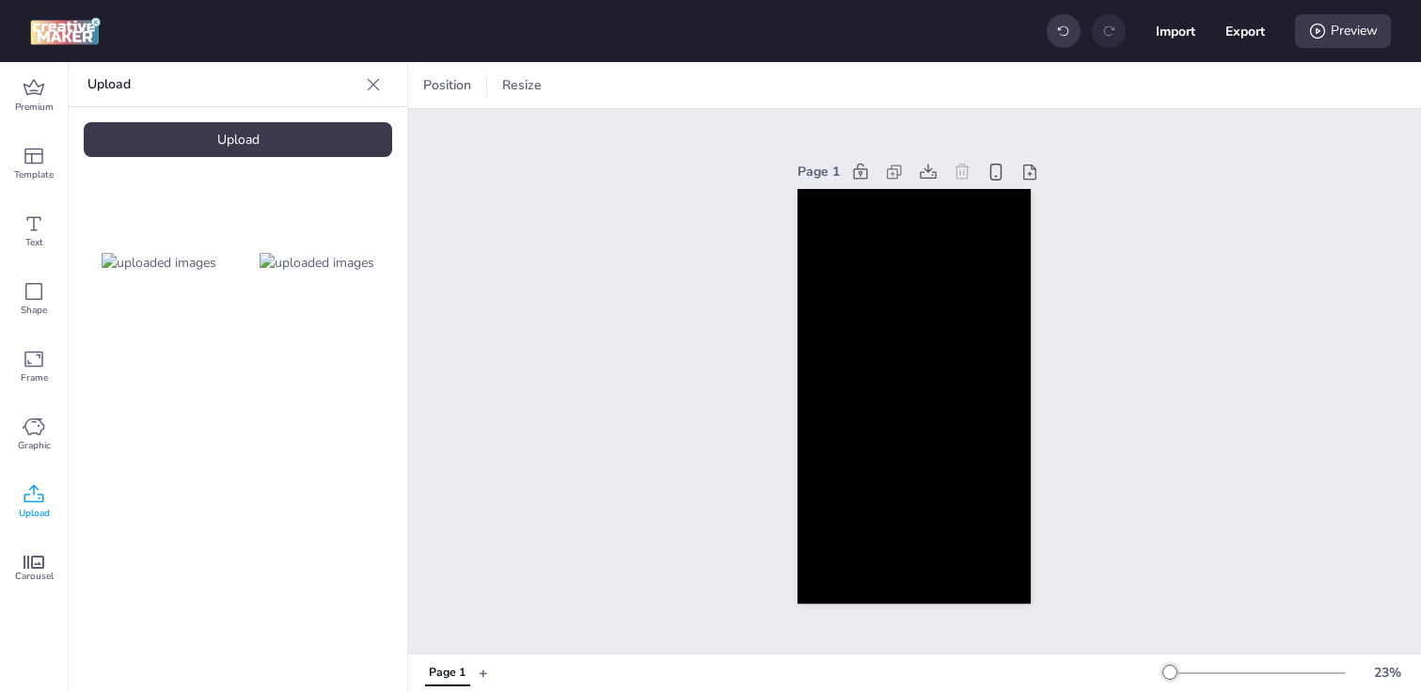
click at [224, 144] on div "Upload" at bounding box center [238, 139] width 309 height 35
click at [193, 431] on img at bounding box center [159, 421] width 115 height 20
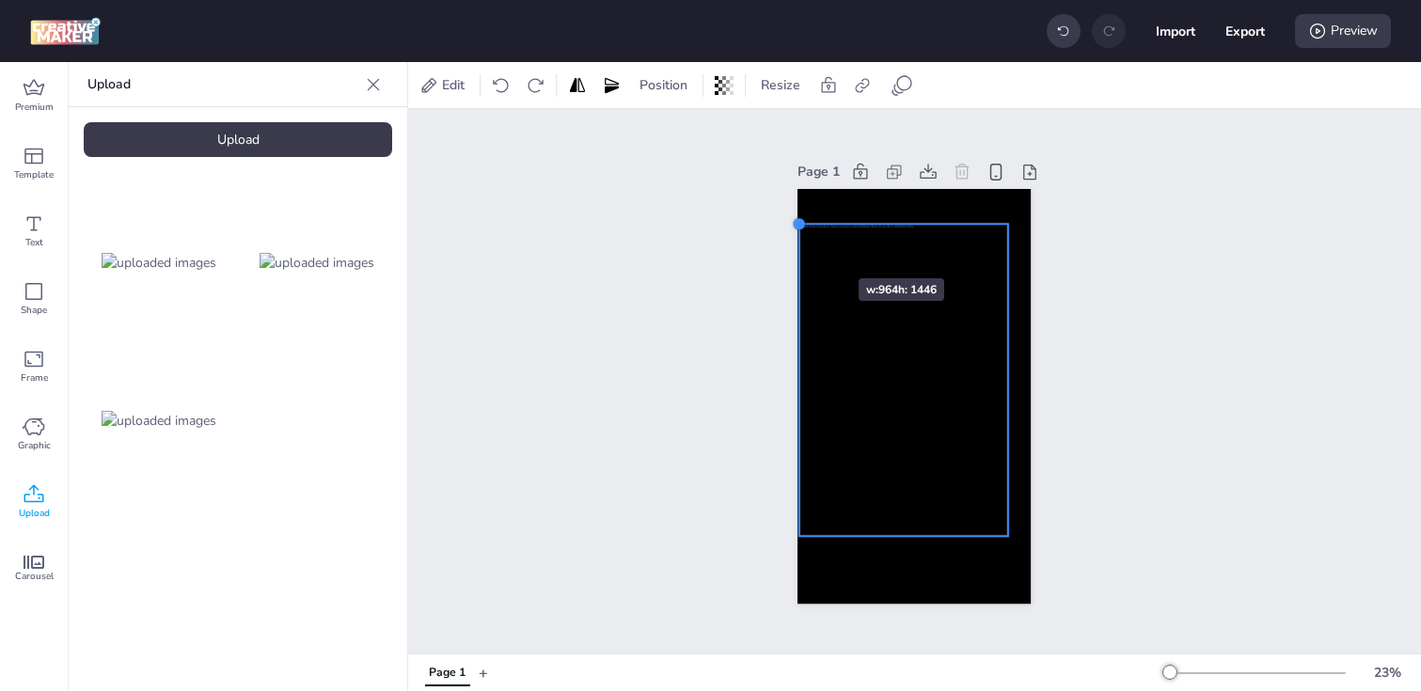
drag, startPoint x: 824, startPoint y: 259, endPoint x: 802, endPoint y: 245, distance: 25.8
click at [802, 245] on div at bounding box center [914, 397] width 233 height 416
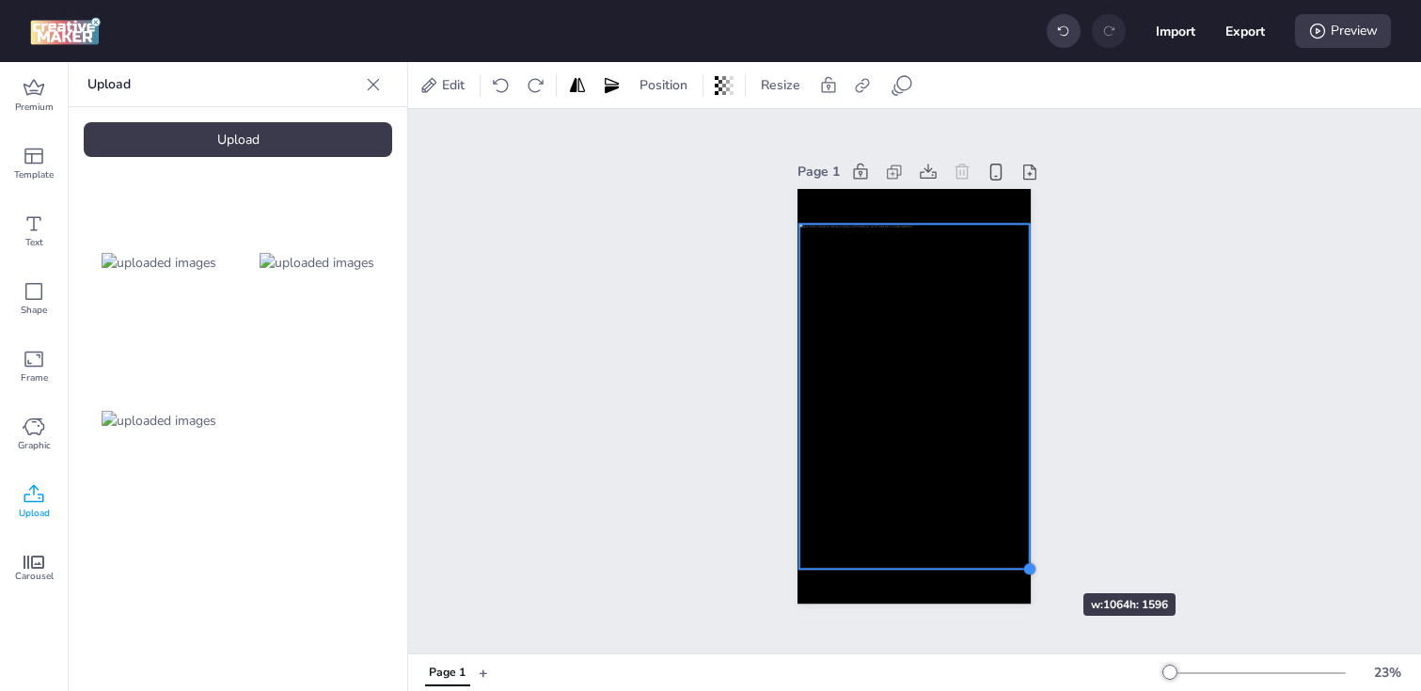
drag, startPoint x: 1006, startPoint y: 540, endPoint x: 1027, endPoint y: 560, distance: 29.3
click at [1027, 560] on div at bounding box center [914, 397] width 233 height 416
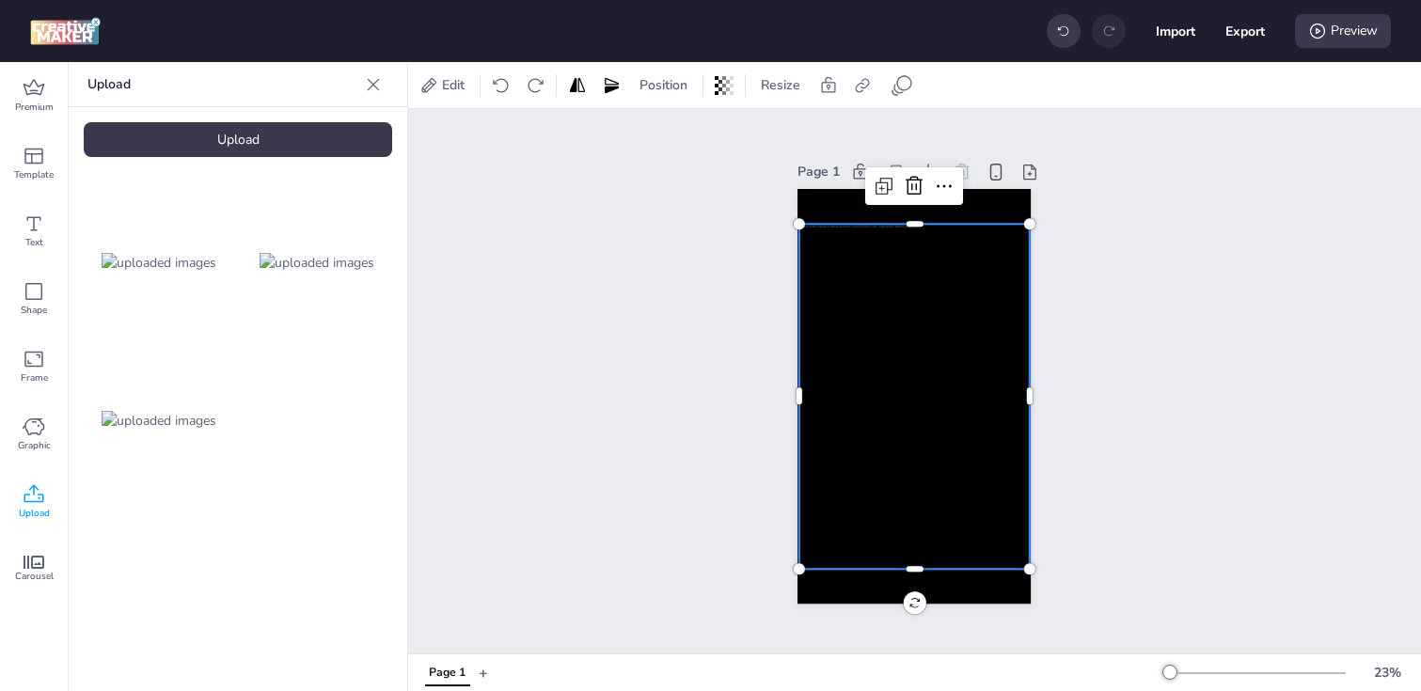
click at [727, 448] on div "Page 1" at bounding box center [914, 381] width 1013 height 545
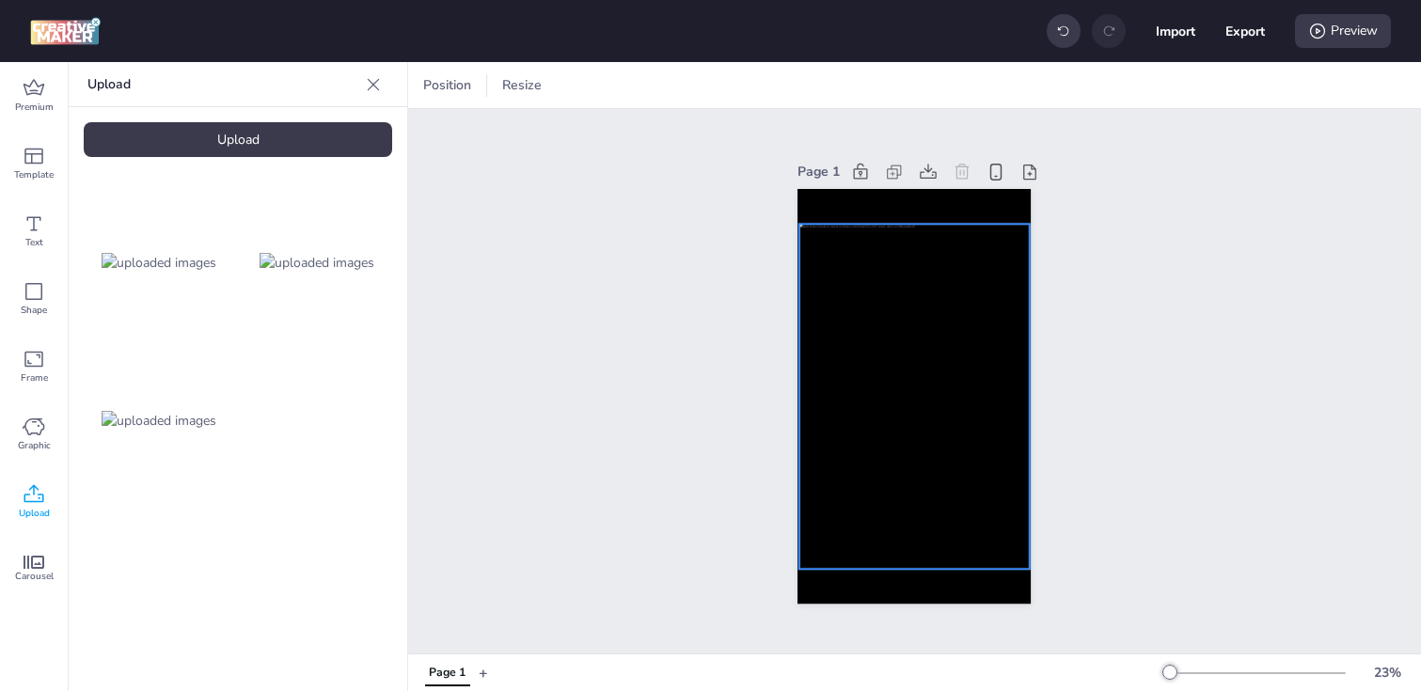
click at [853, 425] on div at bounding box center [915, 396] width 230 height 345
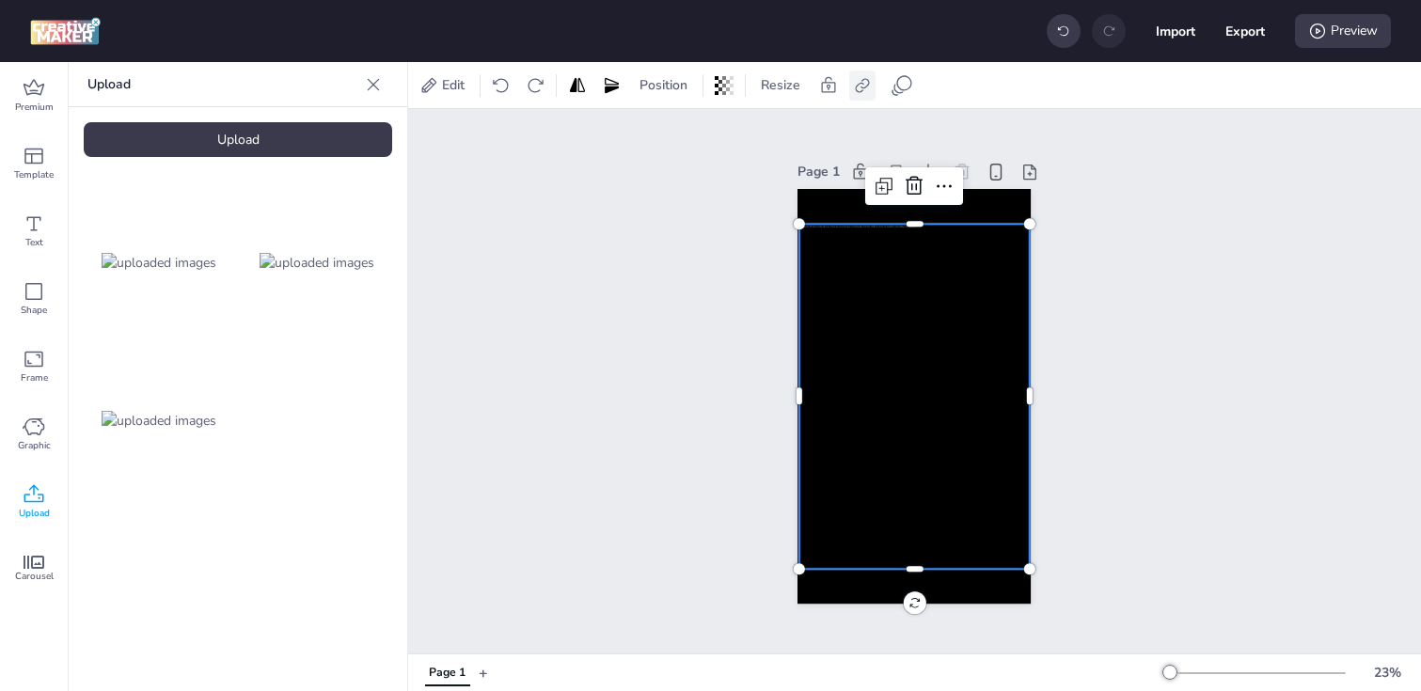
click at [857, 85] on icon at bounding box center [862, 85] width 14 height 14
click at [707, 132] on span "Activate hyperlink" at bounding box center [741, 133] width 104 height 20
click at [676, 135] on input "Activate hyperlink" at bounding box center [670, 141] width 12 height 12
checkbox input "true"
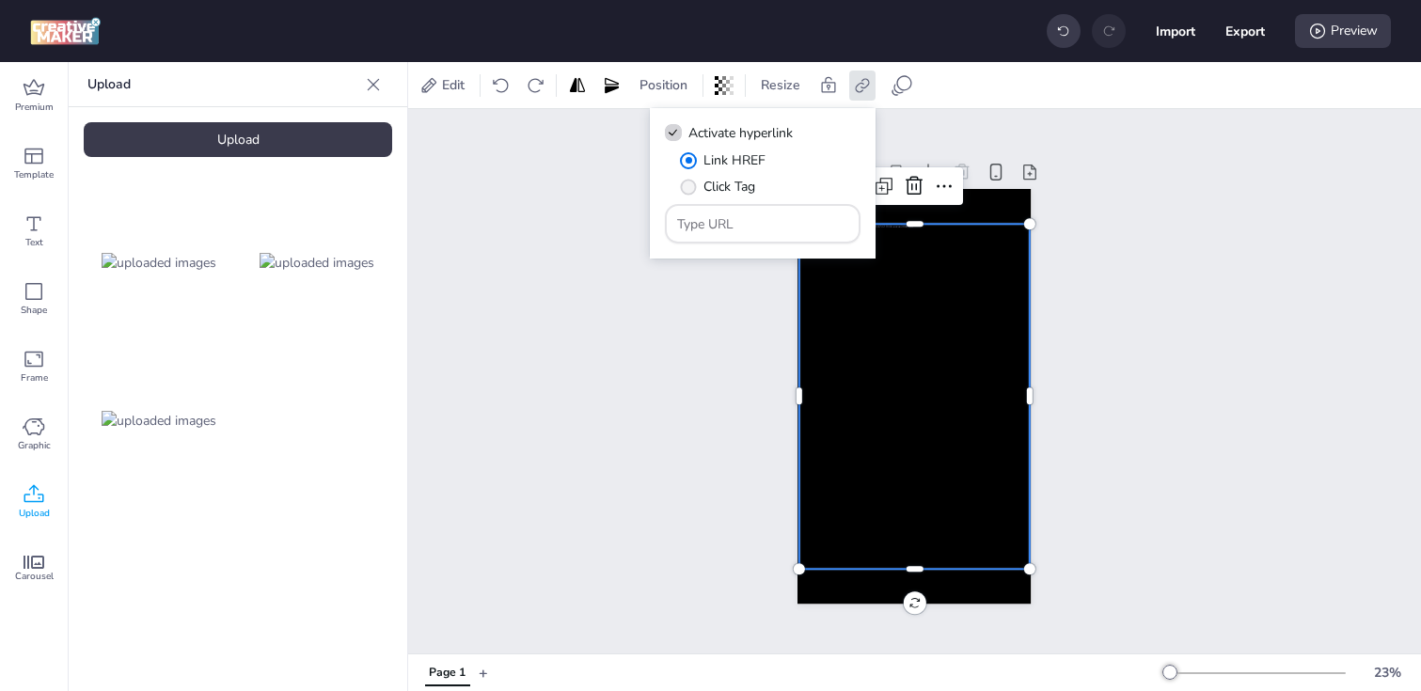
click at [694, 195] on label "Click Tag" at bounding box center [718, 186] width 88 height 33
click at [691, 195] on input "Click Tag" at bounding box center [685, 194] width 12 height 12
radio input "true"
click at [748, 221] on input "Type URL" at bounding box center [763, 224] width 172 height 20
paste input "https://[DOMAIN_NAME]/ddm/trackclk/N1153284.3464950WORTISE/B33894122.426687995;…"
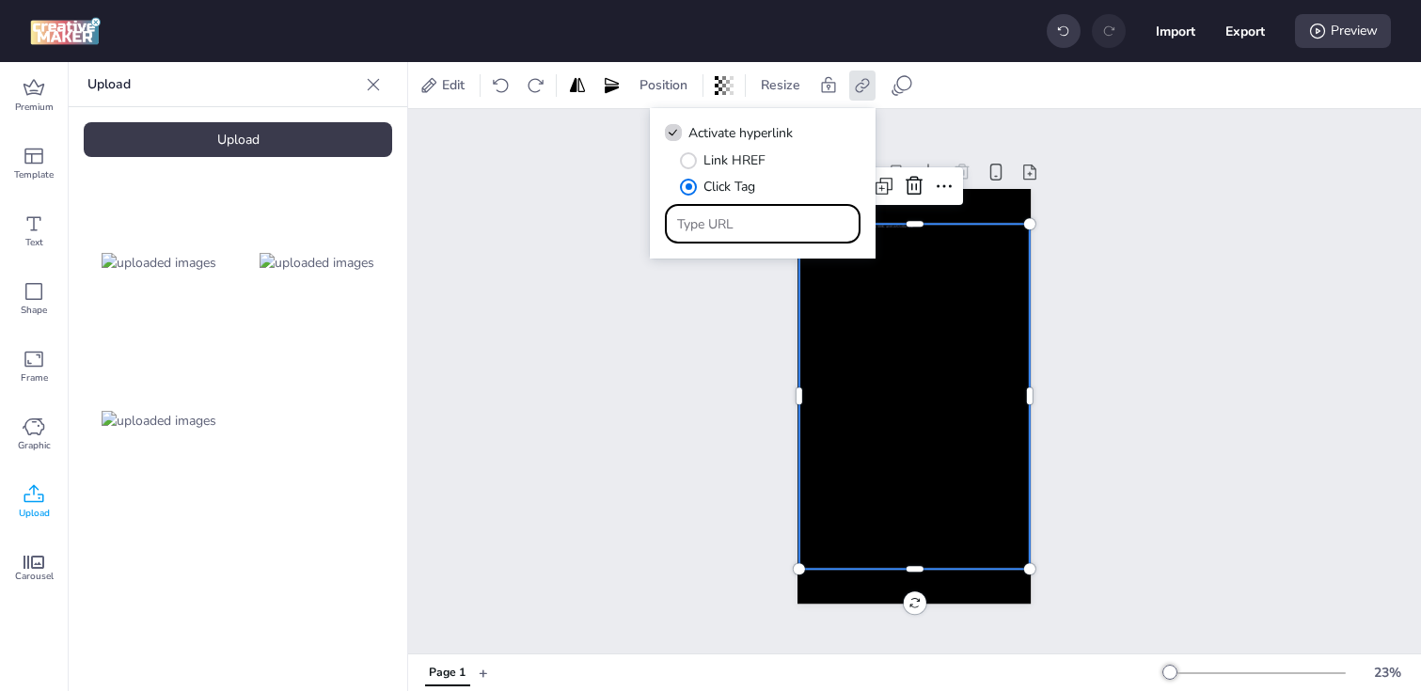
type input "https://[DOMAIN_NAME]/ddm/trackclk/N1153284.3464950WORTISE/B33894122.426687995;…"
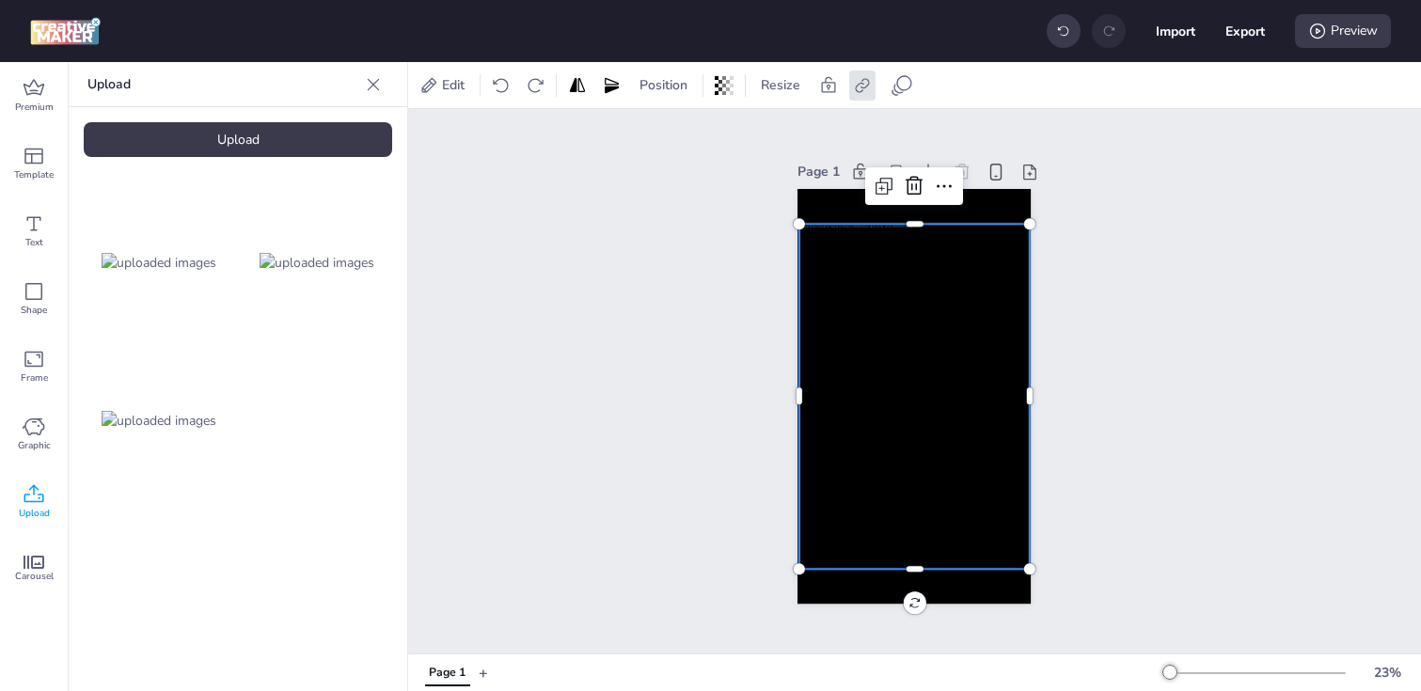
click at [858, 442] on div at bounding box center [915, 396] width 230 height 345
click at [1247, 33] on button "Export" at bounding box center [1246, 31] width 39 height 39
select select "html"
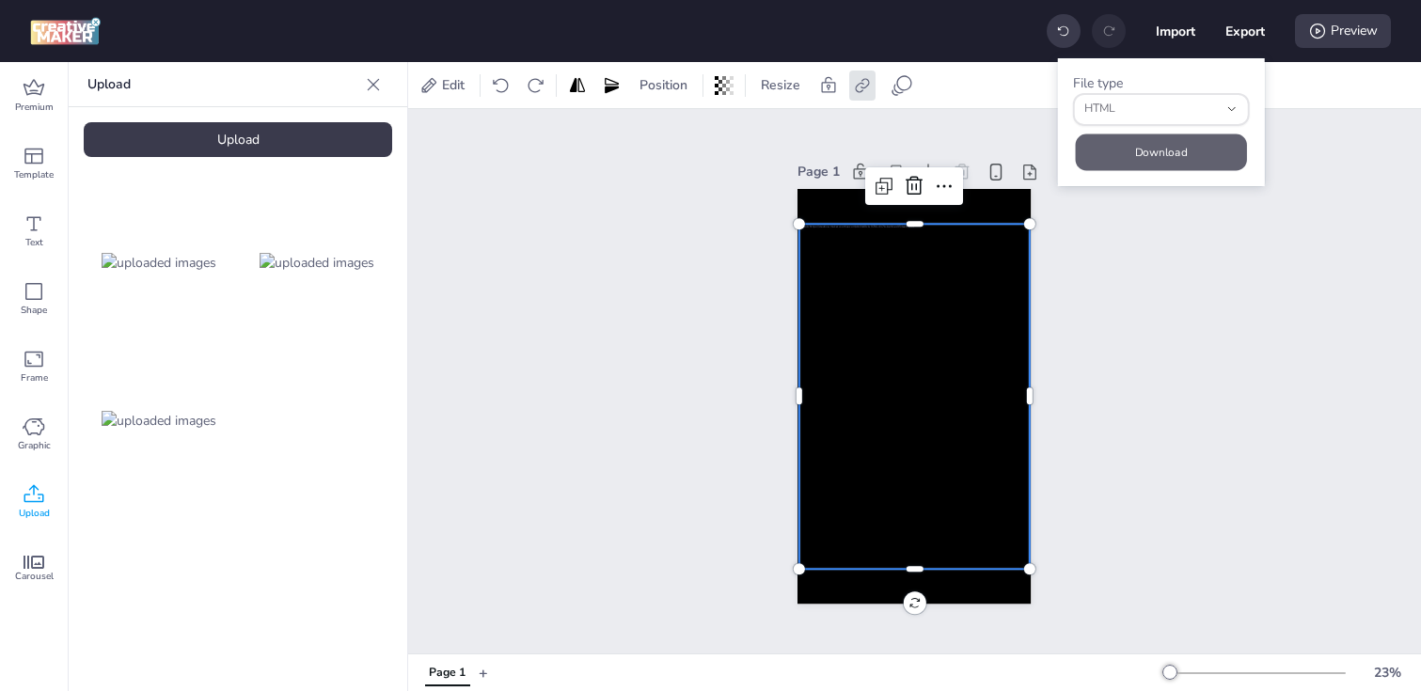
click at [1108, 151] on button "Download" at bounding box center [1161, 152] width 171 height 37
click at [863, 82] on icon at bounding box center [862, 85] width 19 height 19
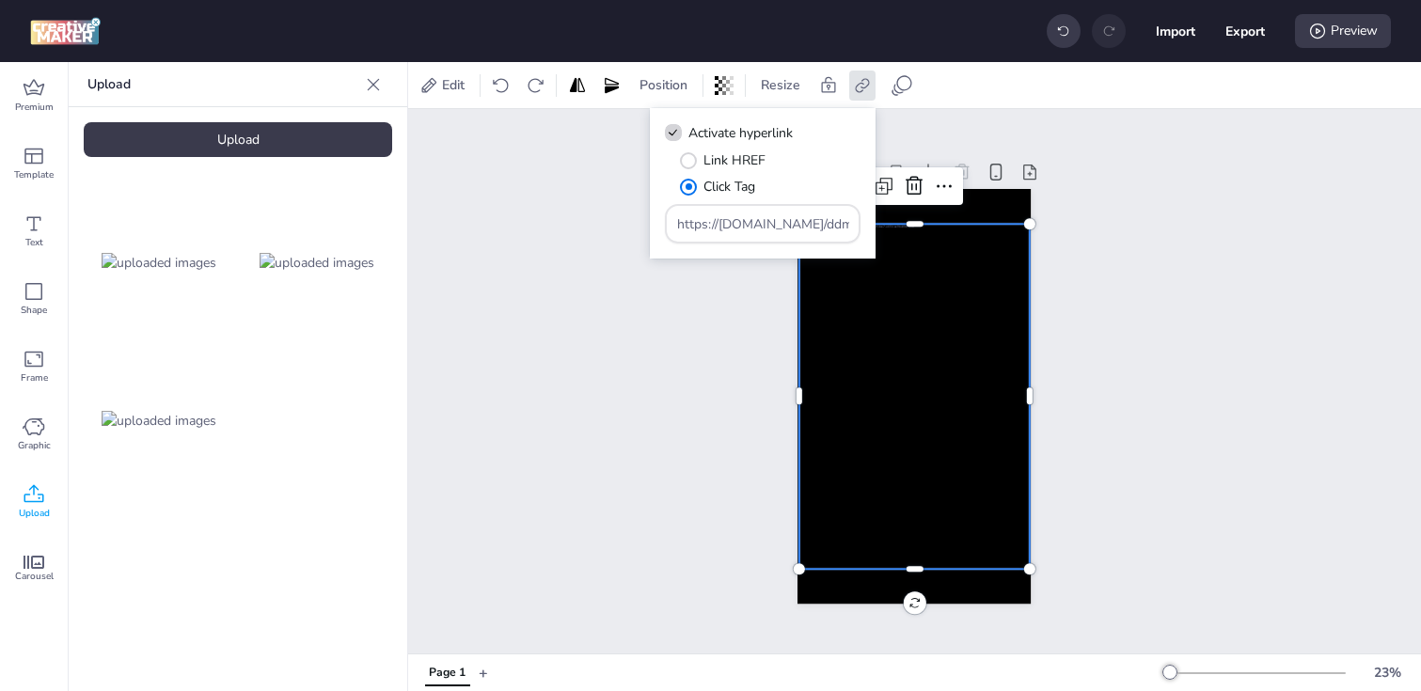
click at [891, 443] on div at bounding box center [915, 396] width 230 height 345
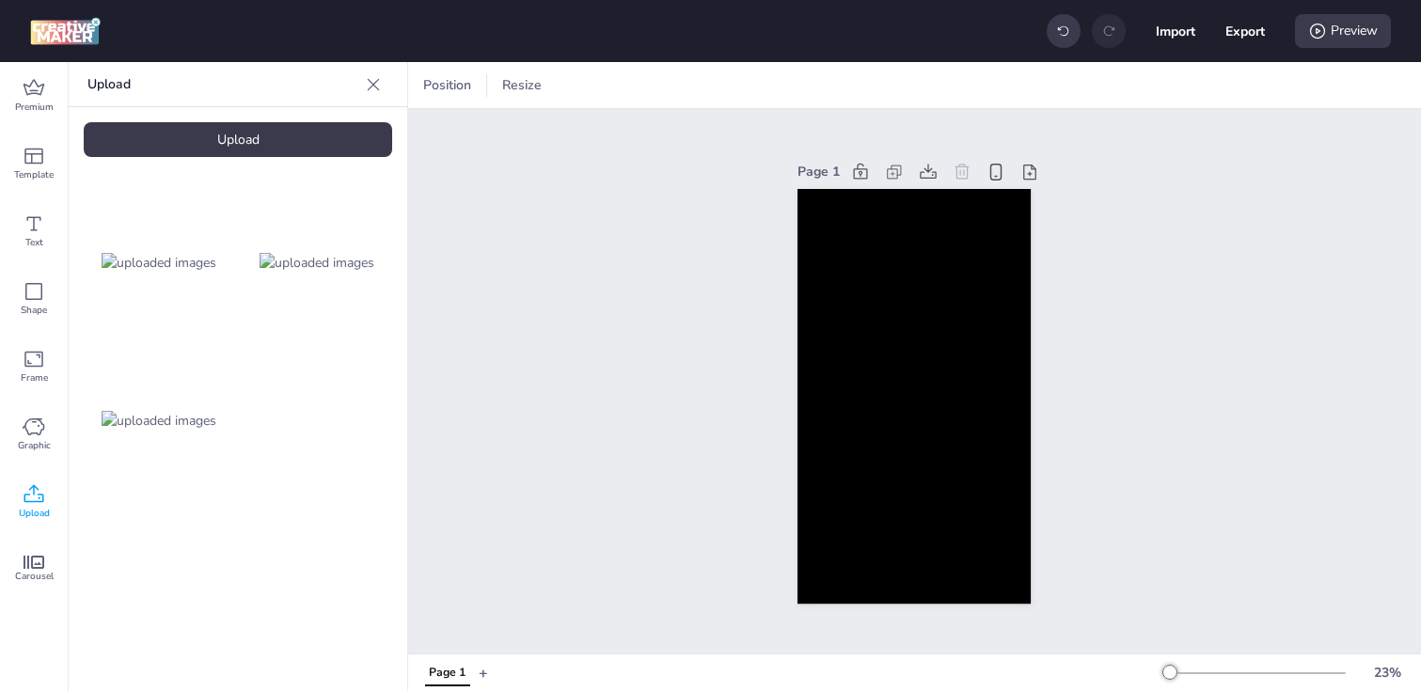
click at [217, 128] on div "Upload" at bounding box center [238, 139] width 309 height 35
click at [316, 411] on img at bounding box center [317, 421] width 115 height 20
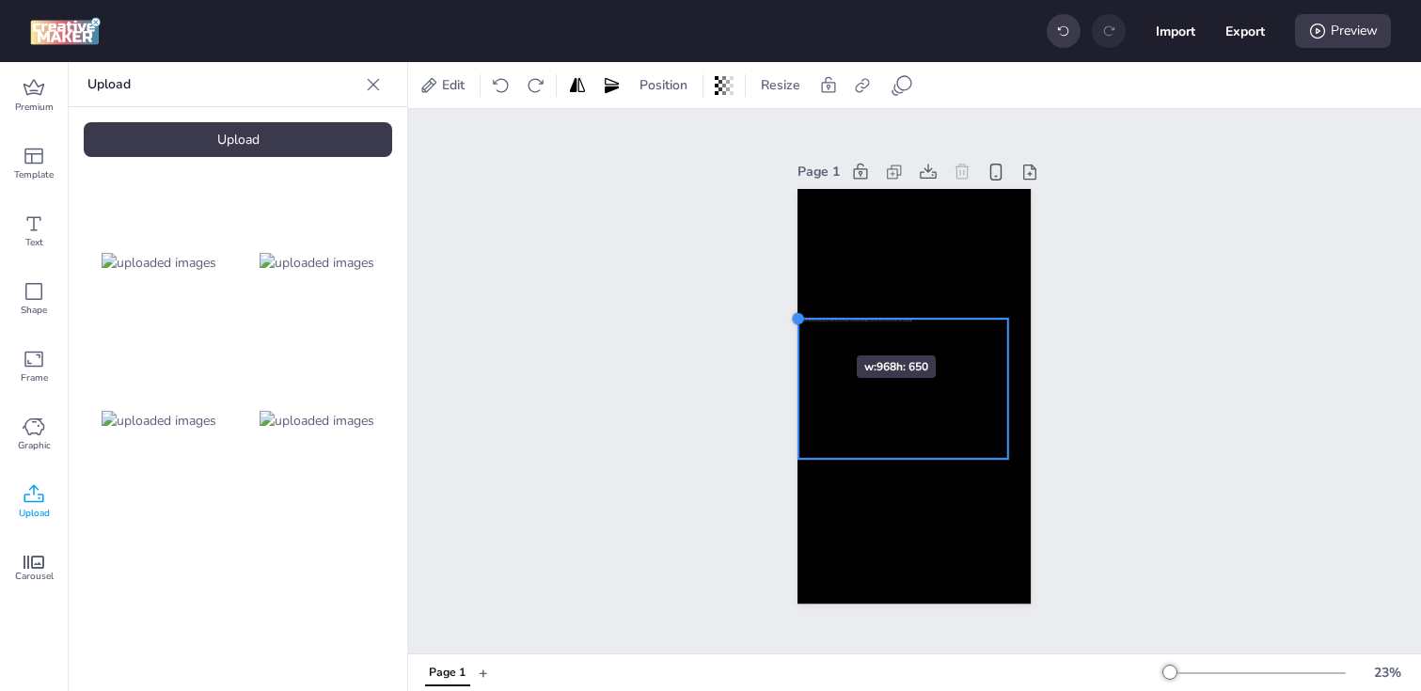
drag, startPoint x: 823, startPoint y: 332, endPoint x: 801, endPoint y: 322, distance: 24.8
click at [801, 322] on div at bounding box center [798, 318] width 15 height 15
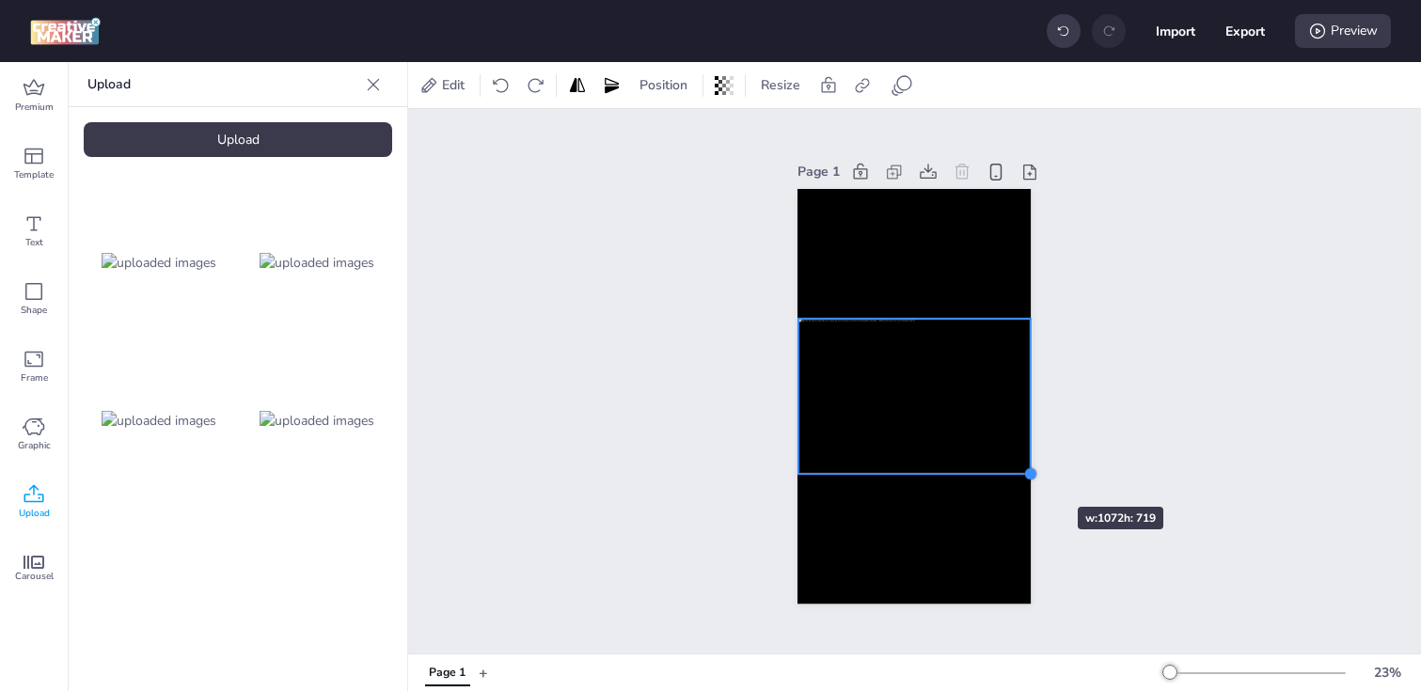
drag, startPoint x: 1009, startPoint y: 458, endPoint x: 1022, endPoint y: 473, distance: 19.4
click at [1022, 473] on div at bounding box center [914, 397] width 233 height 416
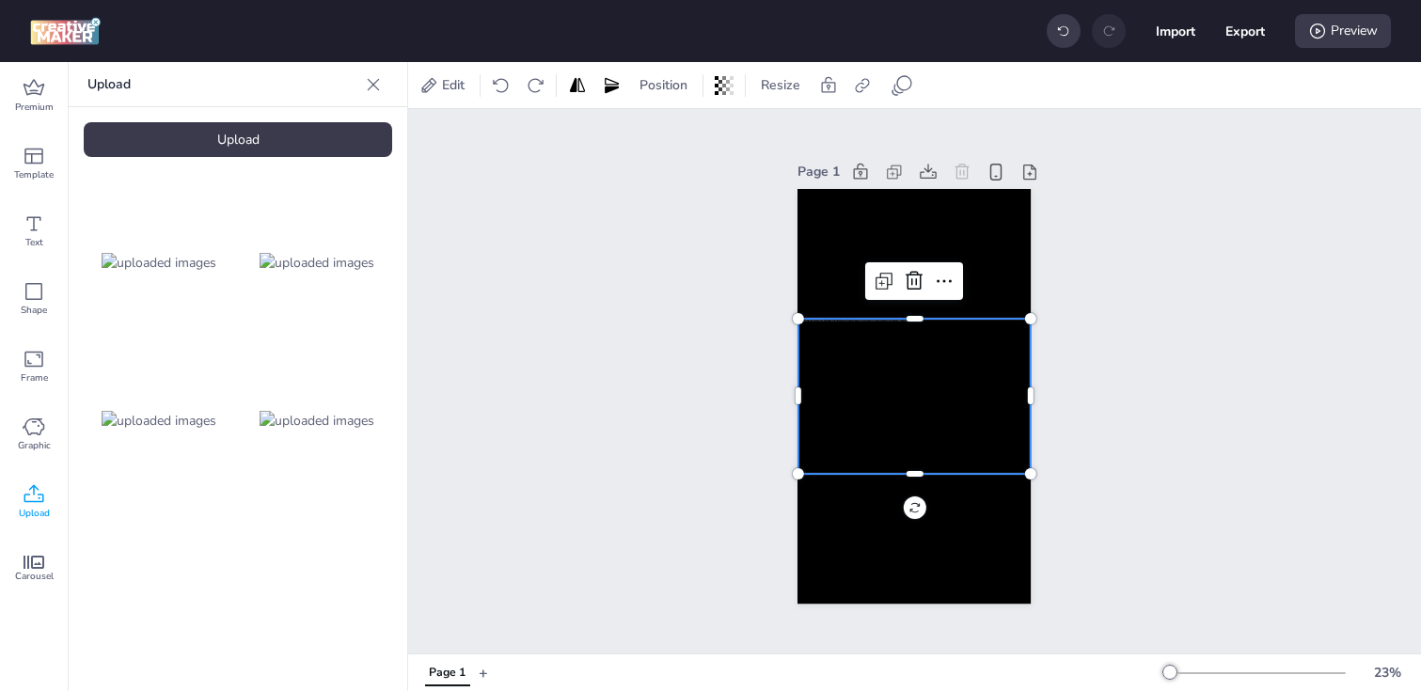
click at [725, 406] on div "Page 1" at bounding box center [914, 381] width 1013 height 545
click at [902, 405] on div at bounding box center [915, 396] width 232 height 155
click at [872, 91] on div at bounding box center [862, 86] width 26 height 30
click at [773, 139] on span "Activate hyperlink" at bounding box center [741, 133] width 104 height 20
click at [676, 139] on input "Activate hyperlink" at bounding box center [670, 141] width 12 height 12
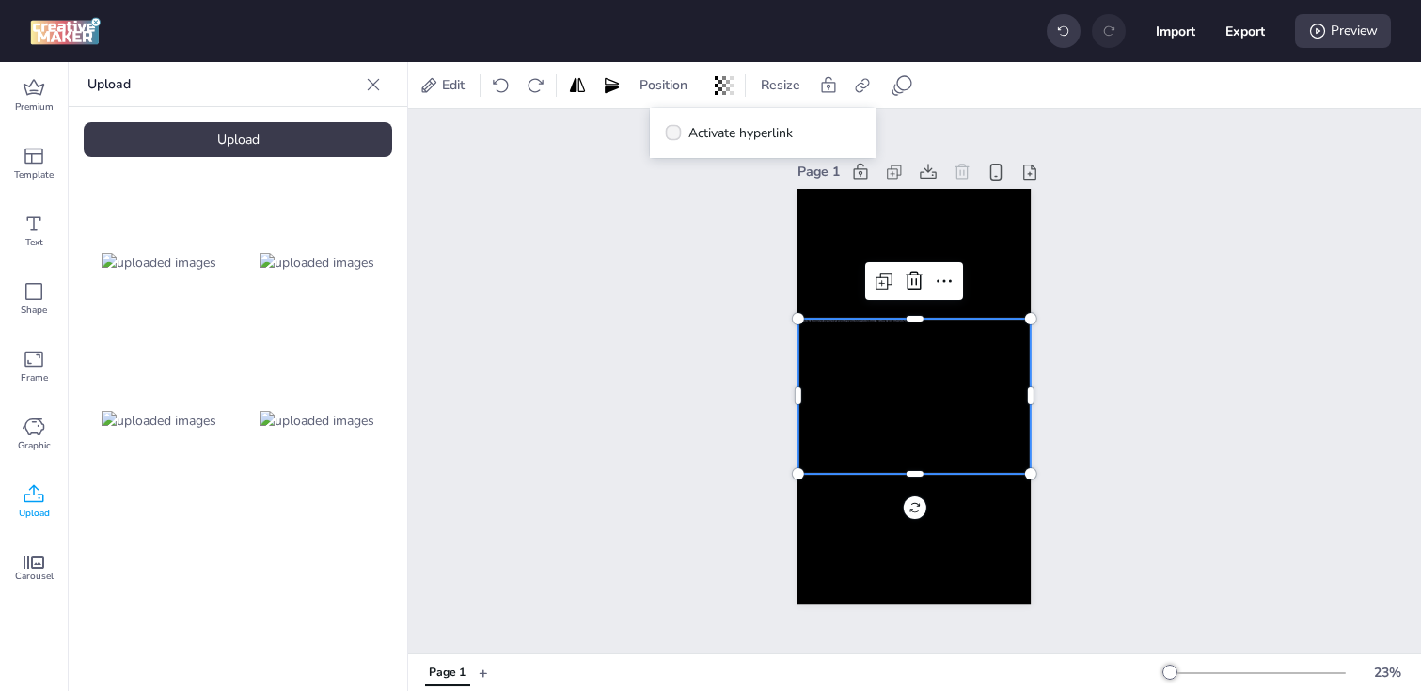
checkbox input "true"
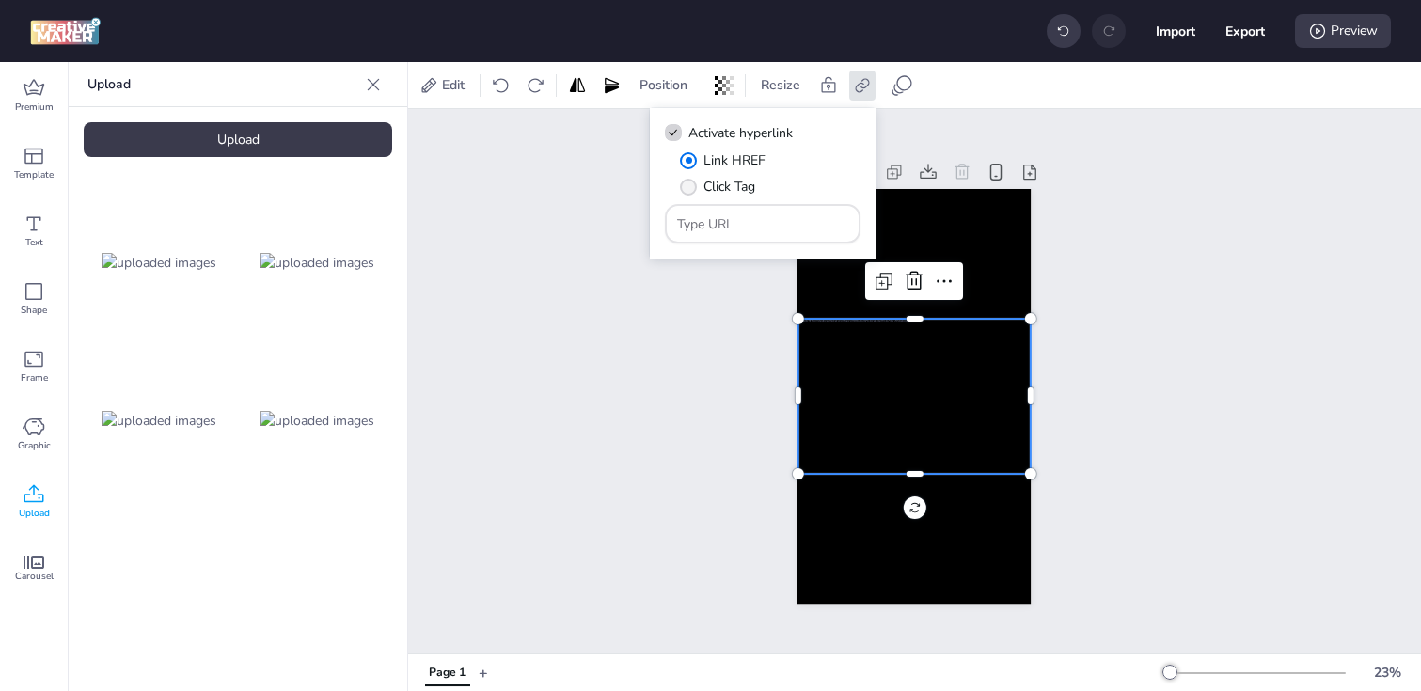
click at [704, 185] on span "Click Tag" at bounding box center [730, 187] width 52 height 20
click at [691, 188] on input "Click Tag" at bounding box center [685, 194] width 12 height 12
radio input "true"
click at [745, 216] on input "Type URL" at bounding box center [763, 224] width 172 height 20
paste input "https://[DOMAIN_NAME]/ddm/trackclk/N1153284.3464950WORTISE/B33894122.426687995;…"
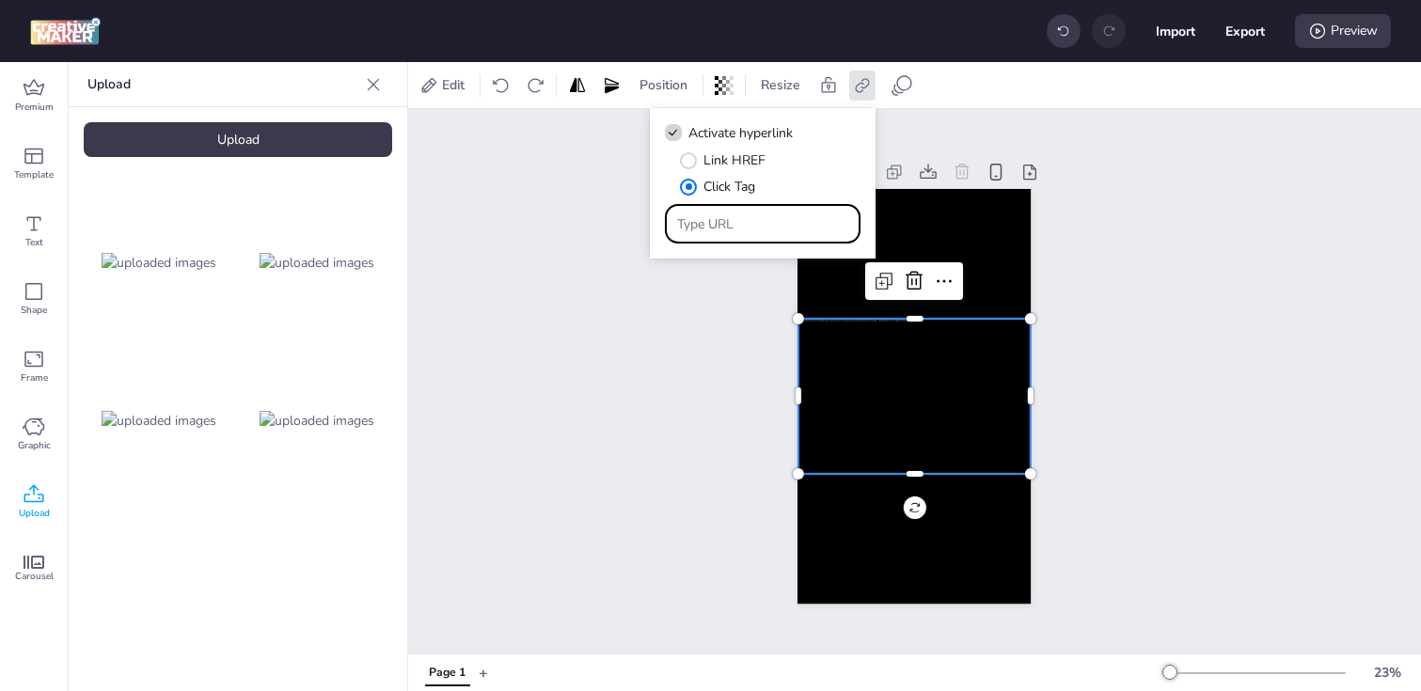
type input "https://[DOMAIN_NAME]/ddm/trackclk/N1153284.3464950WORTISE/B33894122.426687995;…"
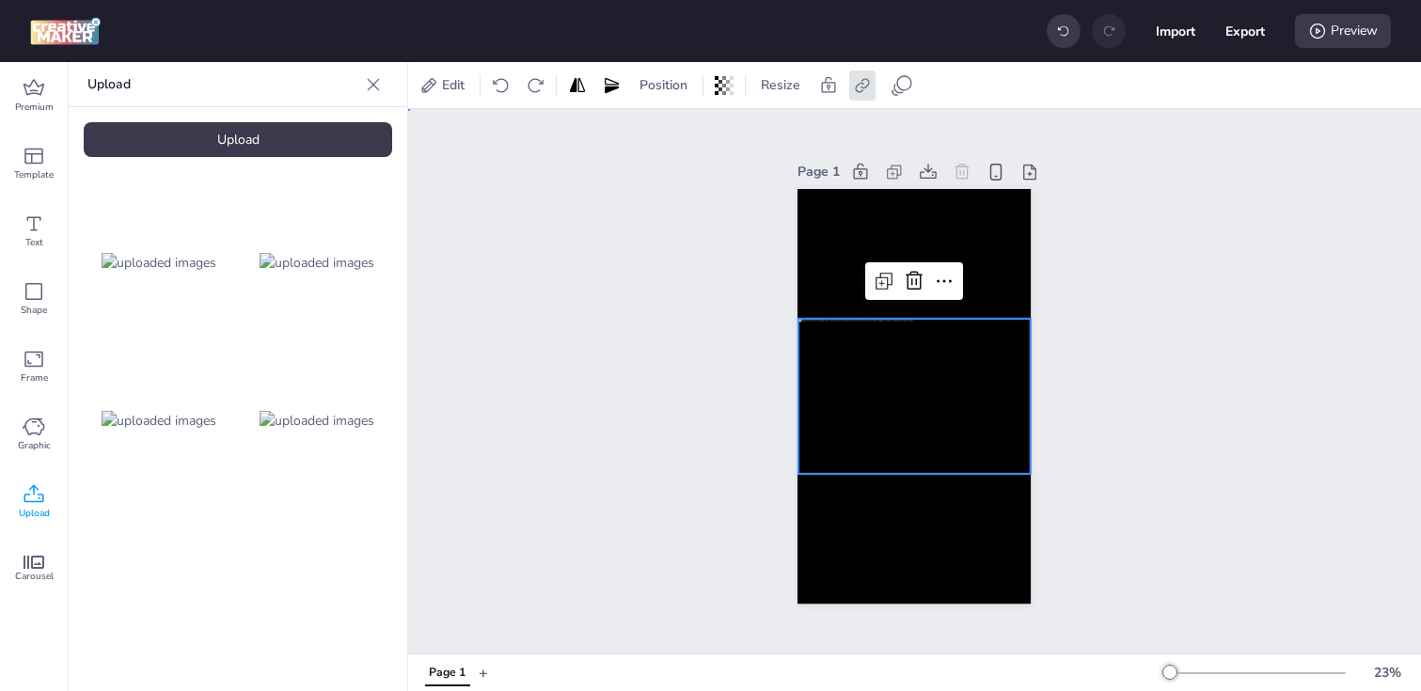
click at [665, 340] on div "Page 1" at bounding box center [914, 381] width 1013 height 545
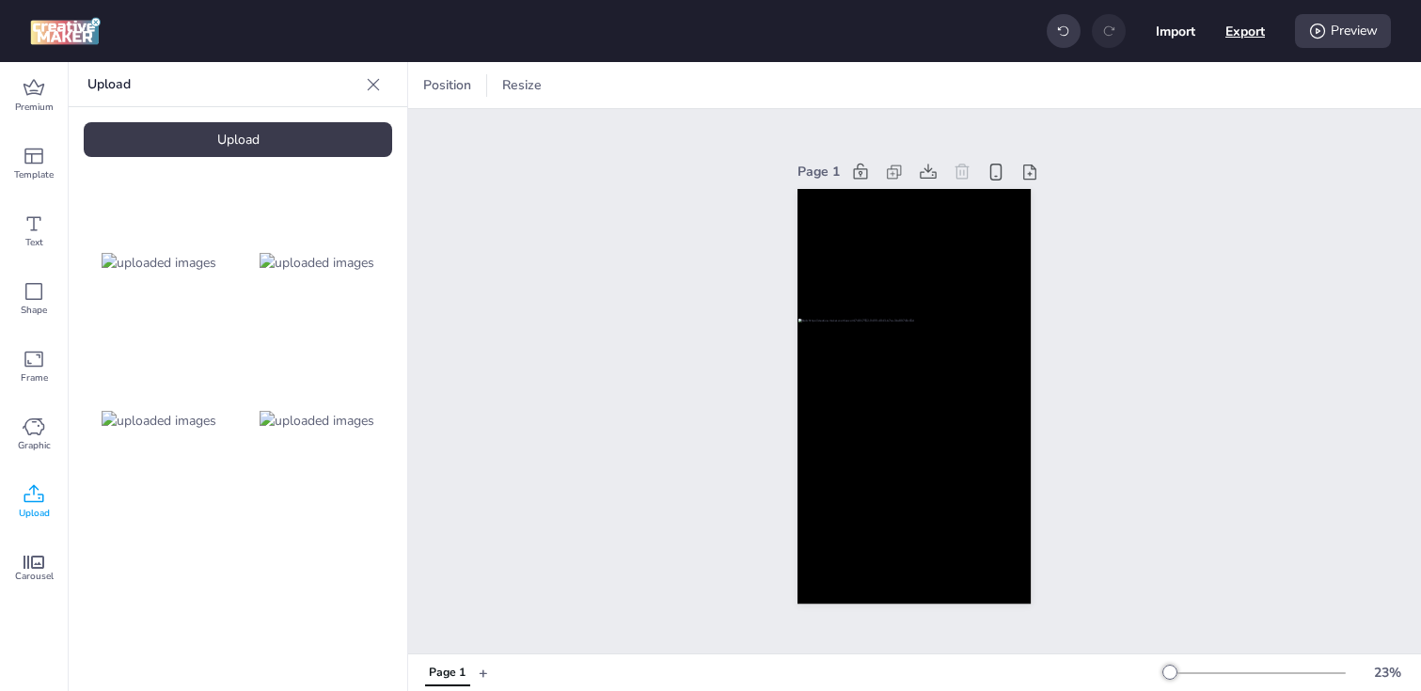
click at [1234, 35] on button "Export" at bounding box center [1246, 31] width 40 height 40
select select "html"
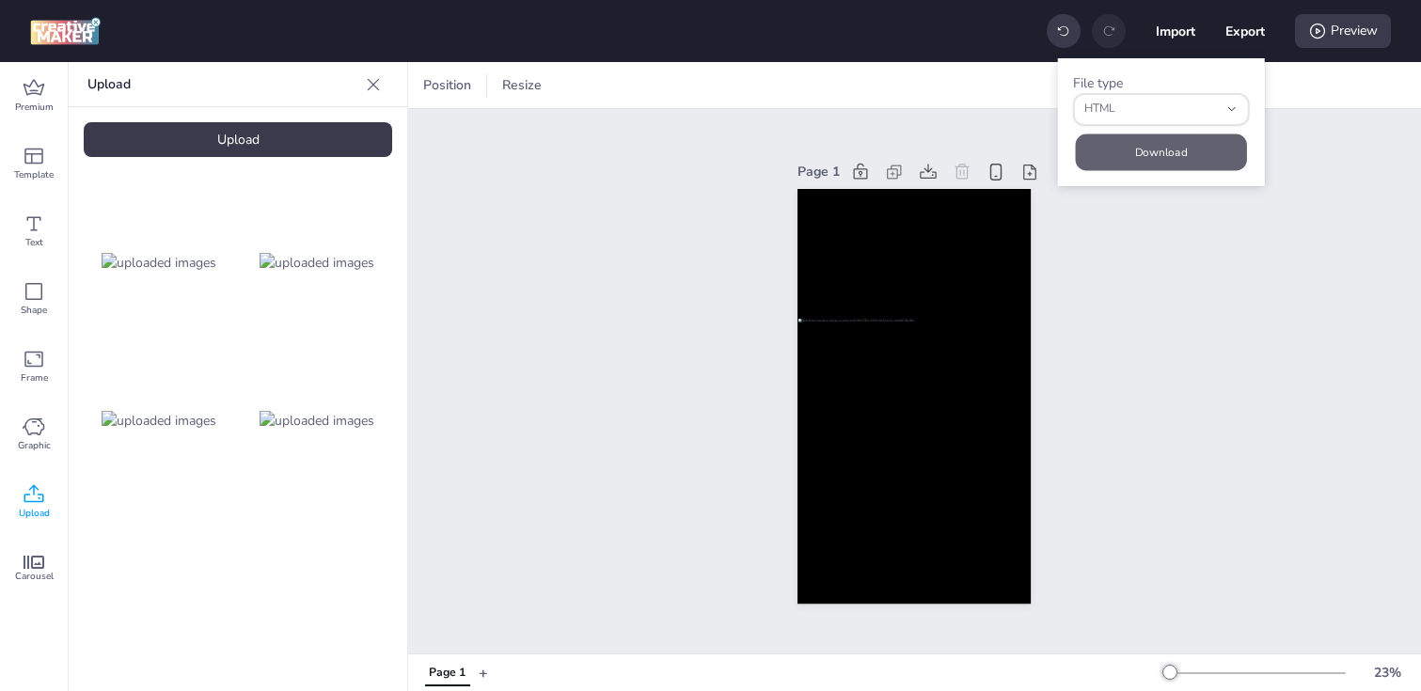
click at [1151, 143] on button "Download" at bounding box center [1161, 152] width 171 height 37
